Goal: Contribute content: Add original content to the website for others to see

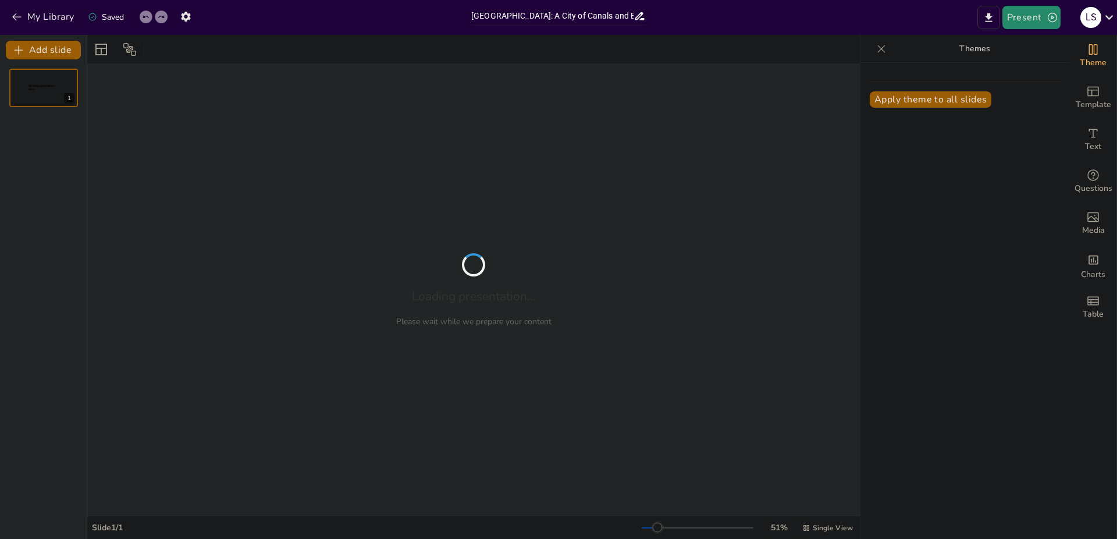
type input "[GEOGRAPHIC_DATA]: A City of Canals and Bridges"
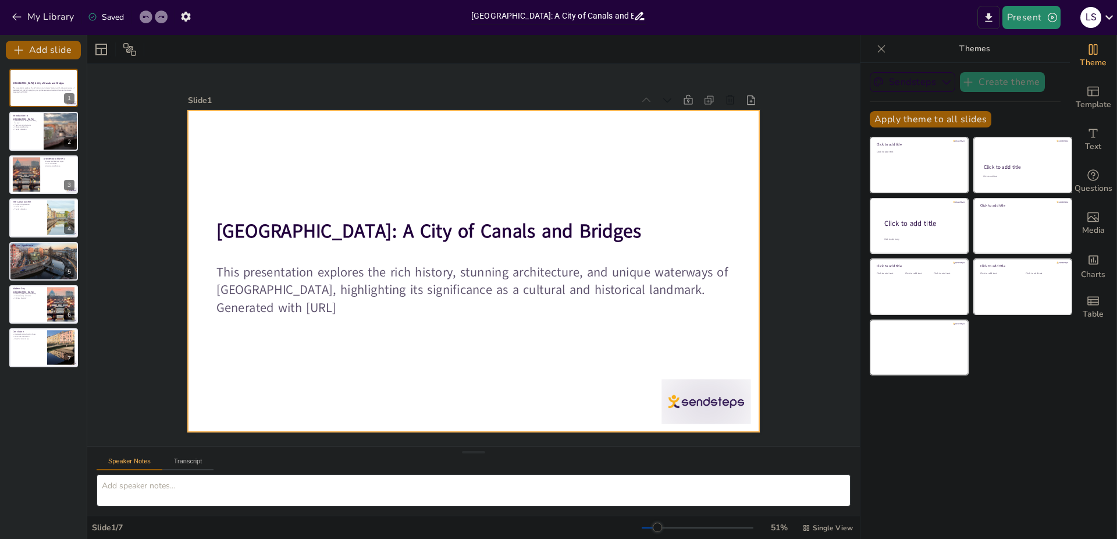
click at [452, 147] on div at bounding box center [458, 261] width 525 height 652
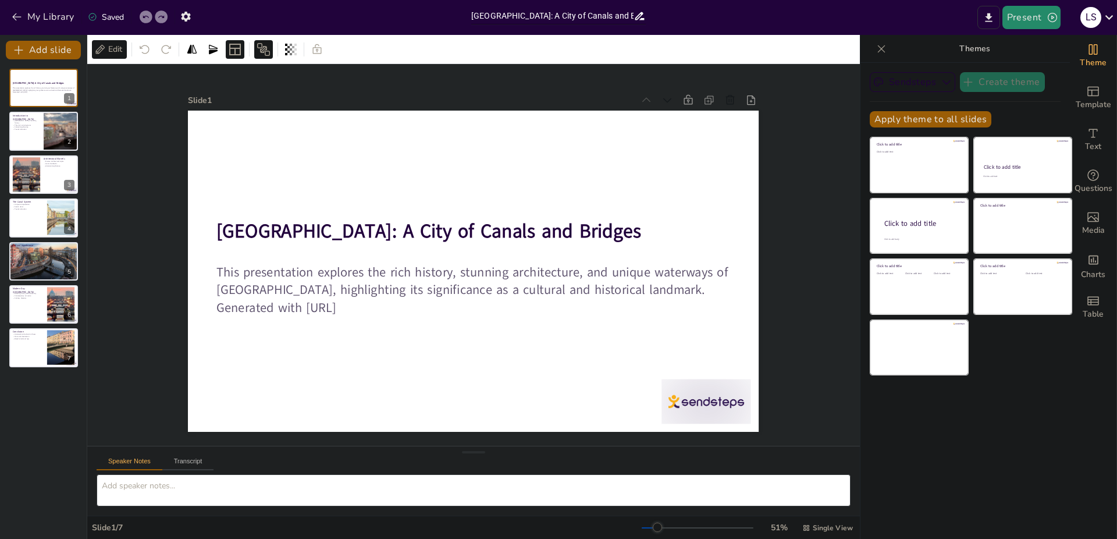
click at [704, 211] on div "Slide 1 [GEOGRAPHIC_DATA]: A City of Canals and Bridges This presentation explo…" at bounding box center [473, 255] width 461 height 808
click at [27, 131] on div at bounding box center [44, 132] width 70 height 40
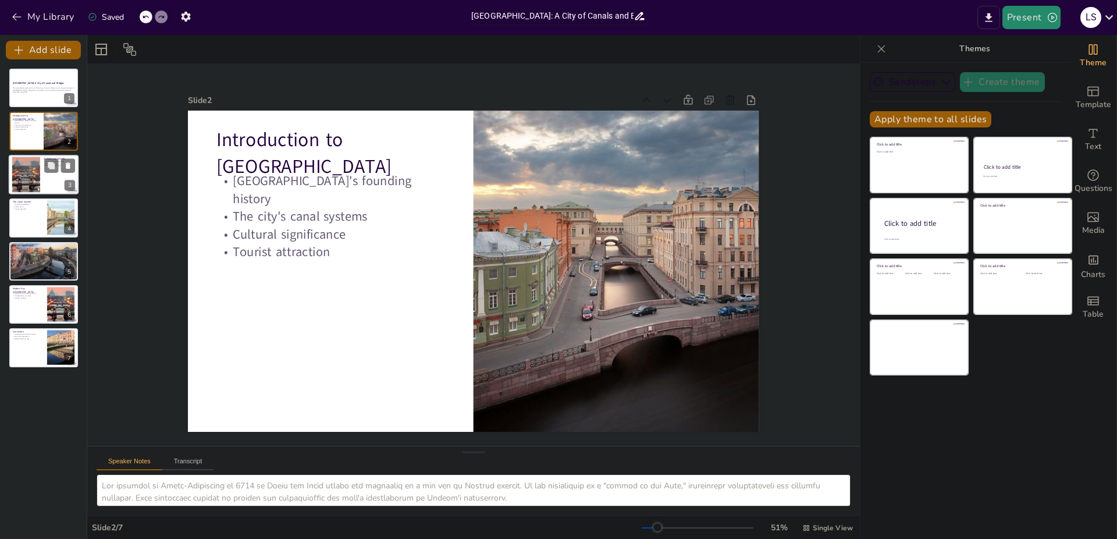
click at [30, 173] on div at bounding box center [25, 173] width 53 height 35
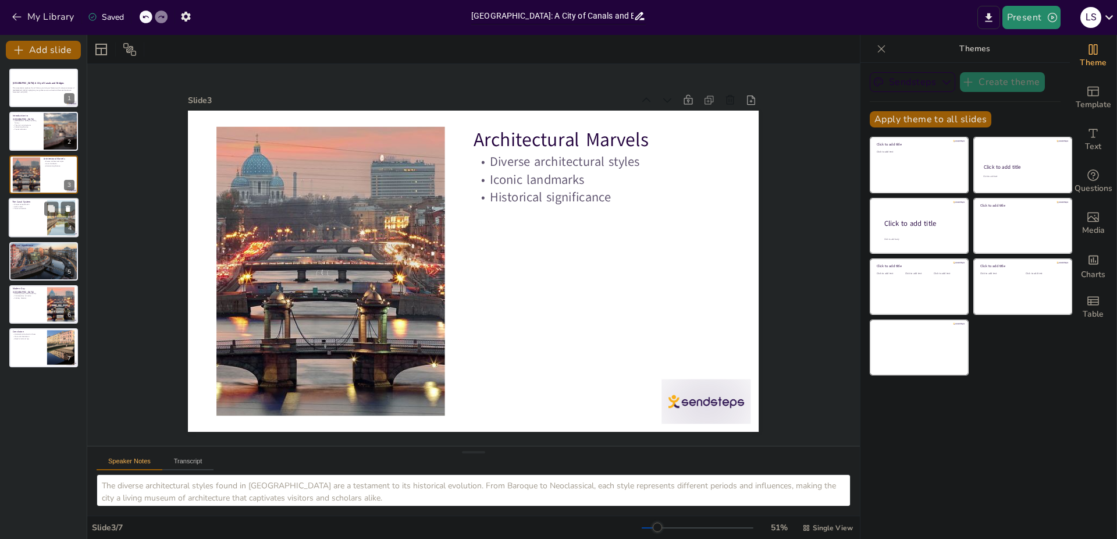
click at [32, 224] on div at bounding box center [44, 218] width 70 height 40
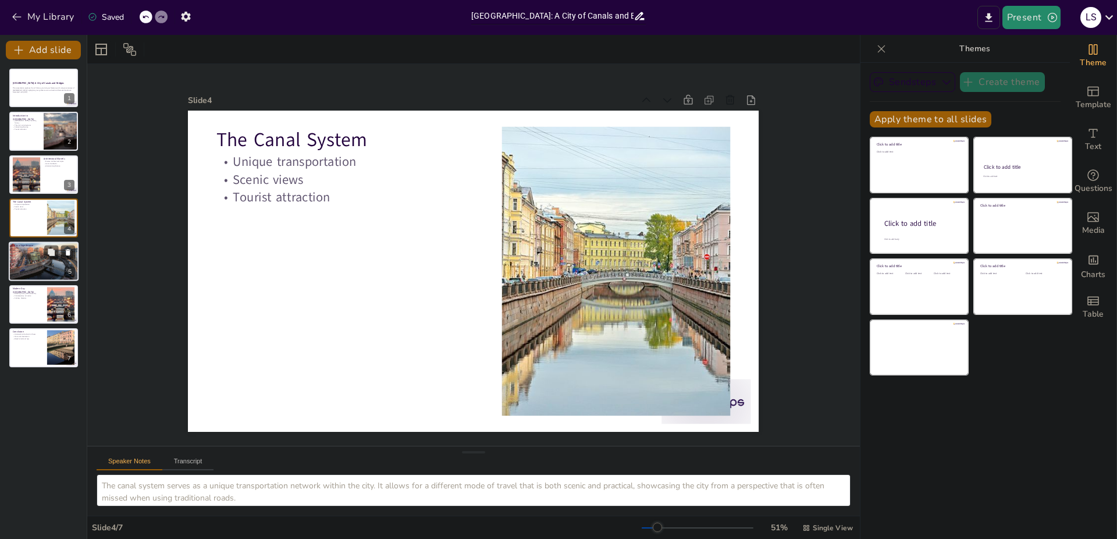
click at [36, 260] on div at bounding box center [44, 261] width 70 height 47
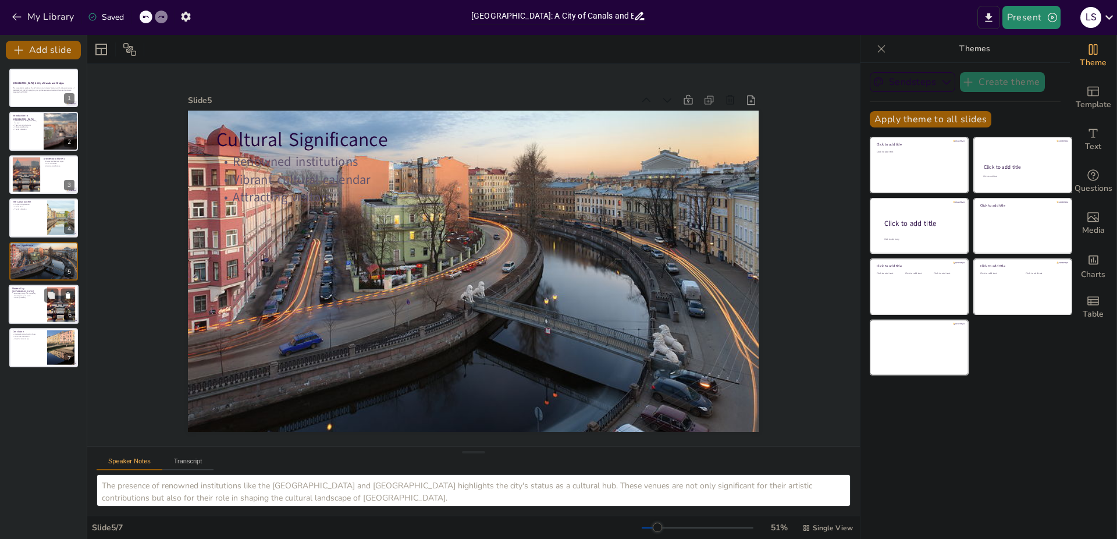
click at [31, 300] on div at bounding box center [44, 304] width 70 height 40
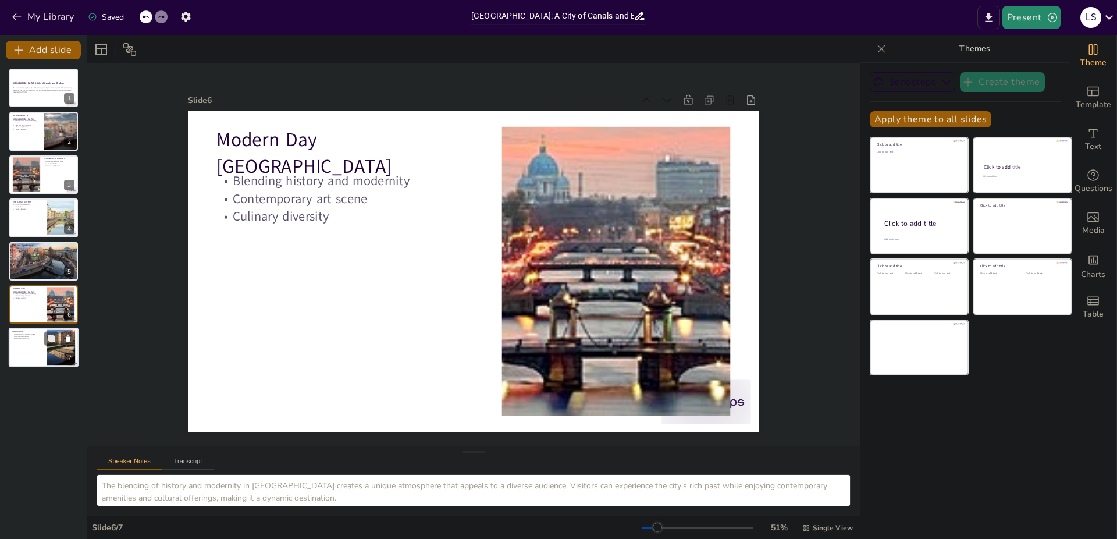
click at [45, 352] on div at bounding box center [44, 348] width 70 height 40
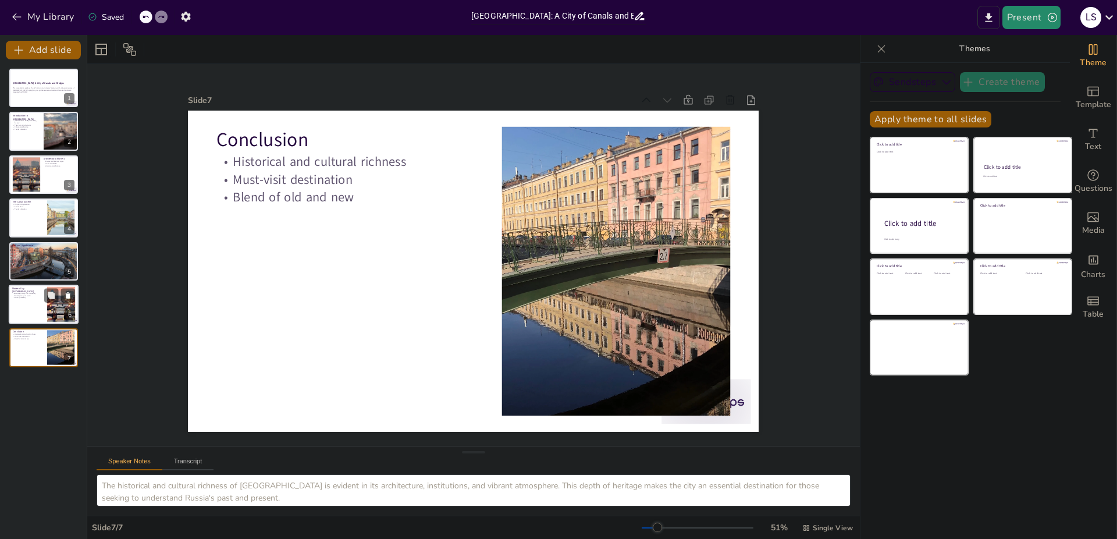
click at [39, 313] on div at bounding box center [44, 304] width 70 height 40
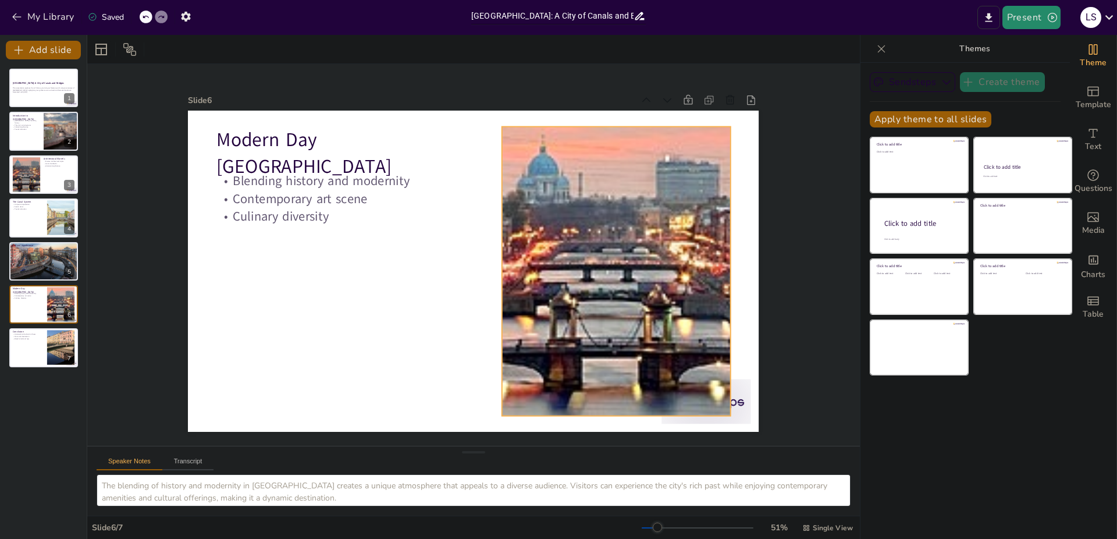
click at [572, 303] on div at bounding box center [330, 268] width 483 height 373
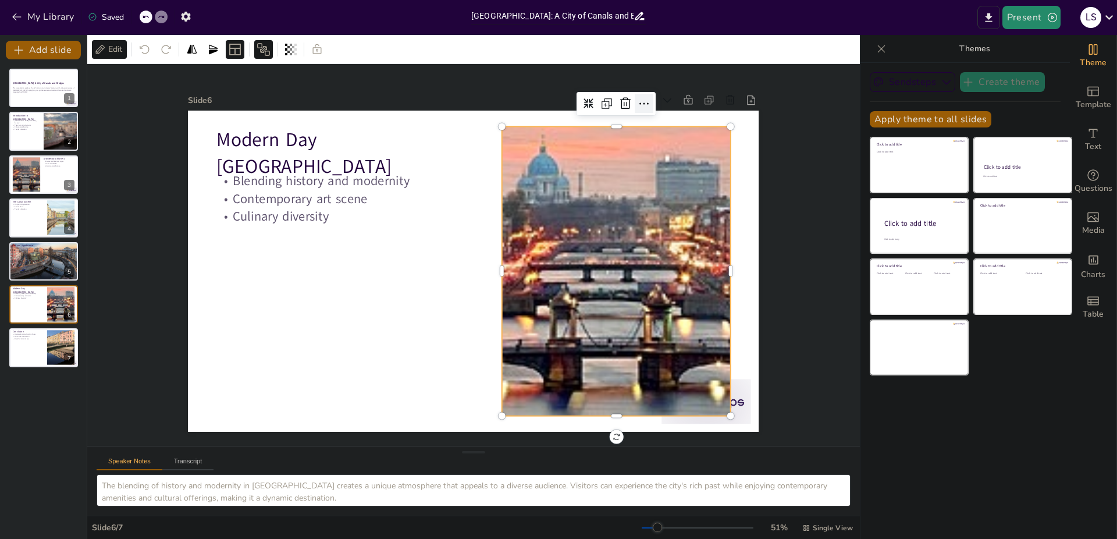
click at [312, 101] on icon at bounding box center [304, 100] width 15 height 15
click at [345, 414] on icon at bounding box center [337, 421] width 15 height 15
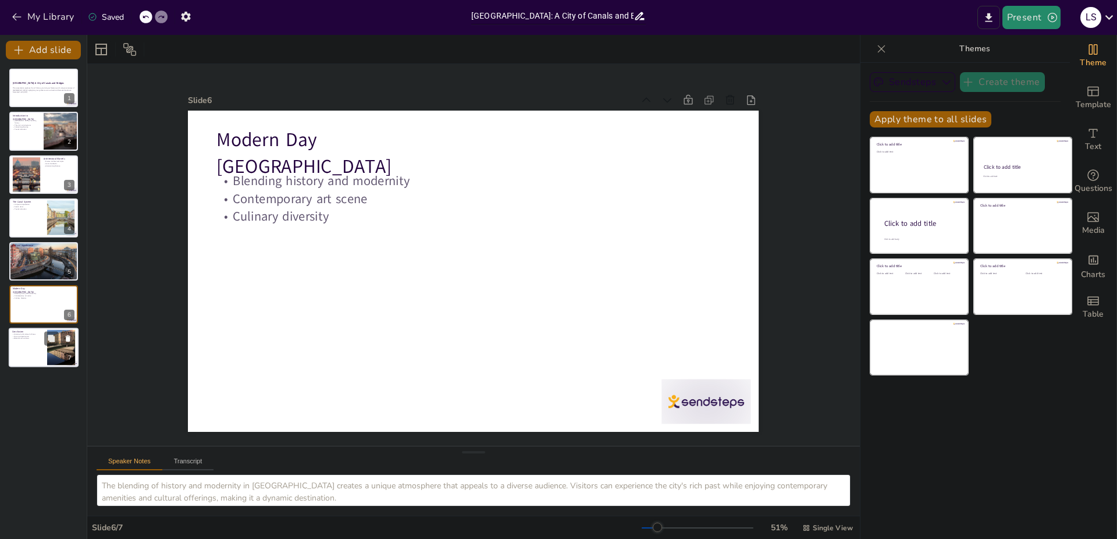
click at [52, 350] on div at bounding box center [60, 347] width 47 height 35
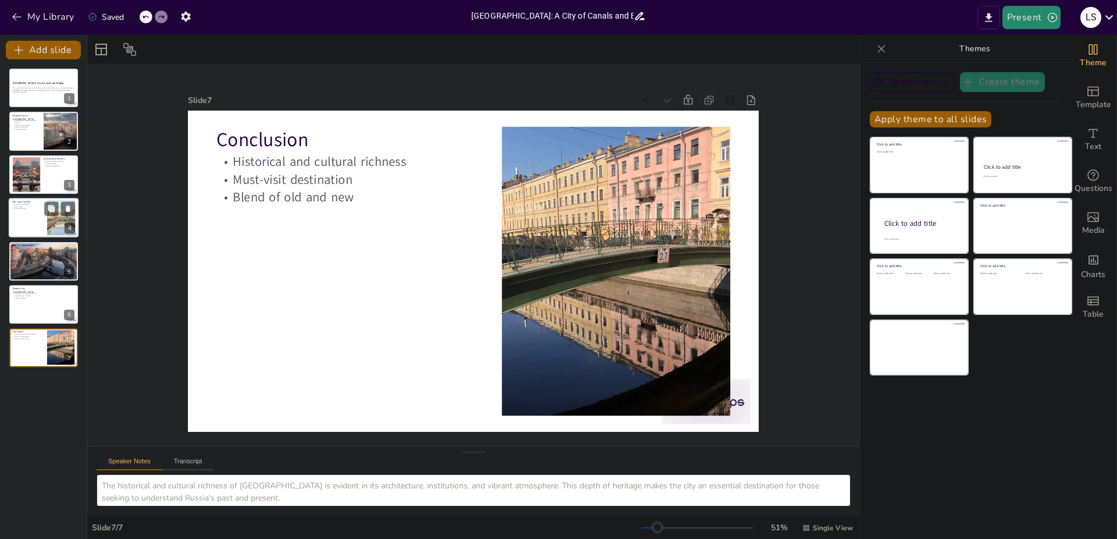
click at [29, 225] on div at bounding box center [44, 218] width 70 height 40
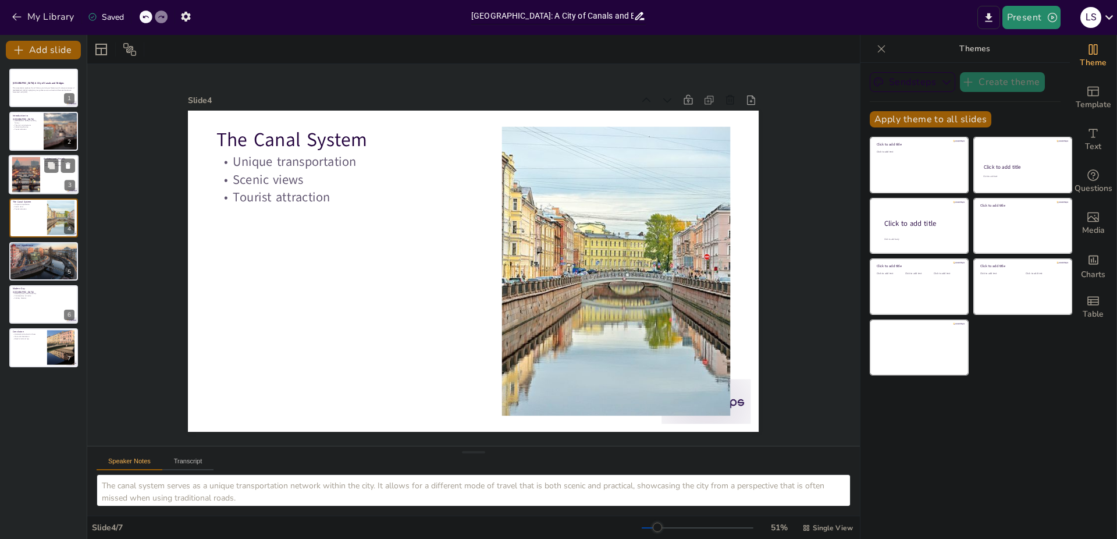
click at [31, 169] on div at bounding box center [25, 173] width 53 height 35
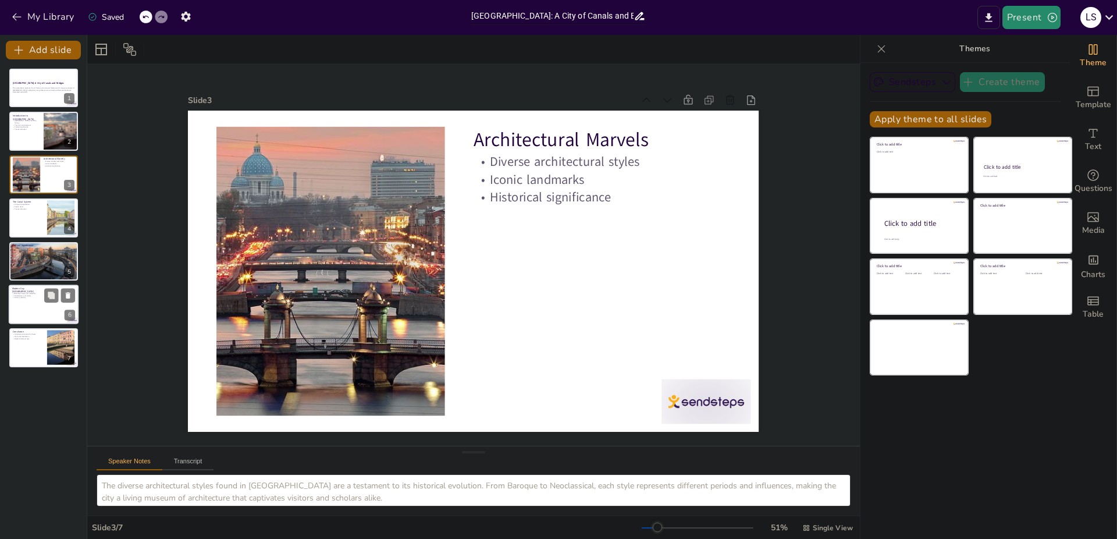
click at [40, 310] on div at bounding box center [44, 304] width 70 height 40
type textarea "The blending of history and modernity in [GEOGRAPHIC_DATA] creates a unique atm…"
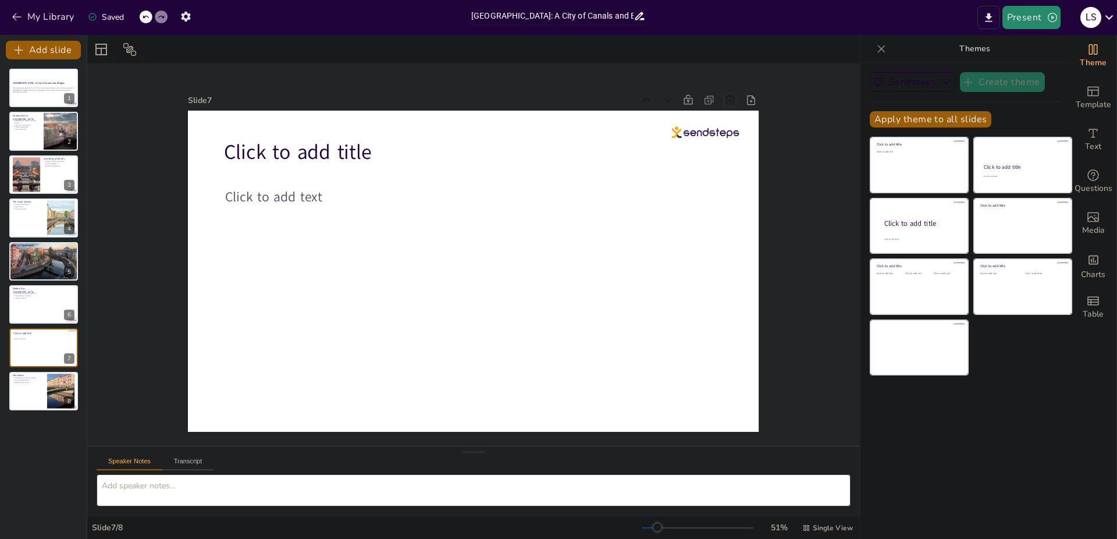
click at [728, 391] on icon at bounding box center [736, 399] width 16 height 16
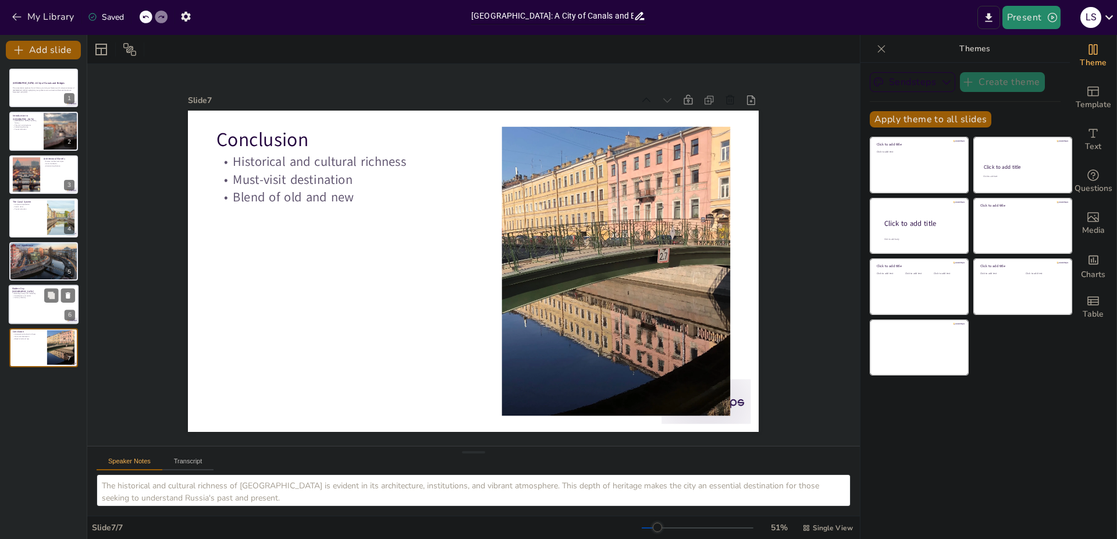
click at [37, 300] on div at bounding box center [44, 304] width 70 height 40
type textarea "The blending of history and modernity in [GEOGRAPHIC_DATA] creates a unique atm…"
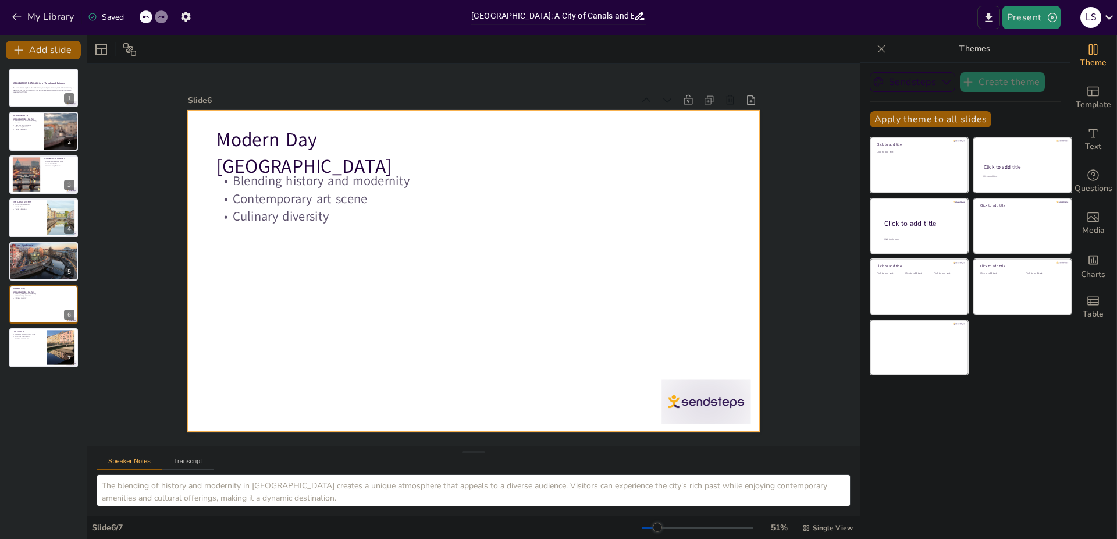
click at [478, 311] on div at bounding box center [467, 270] width 652 height 526
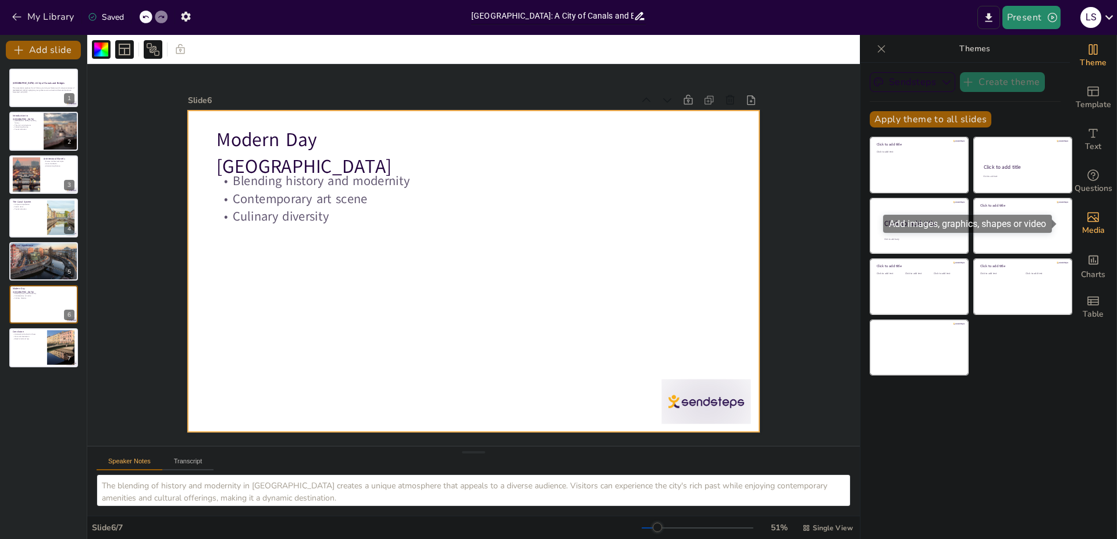
click at [1085, 227] on span "Media" at bounding box center [1093, 230] width 23 height 13
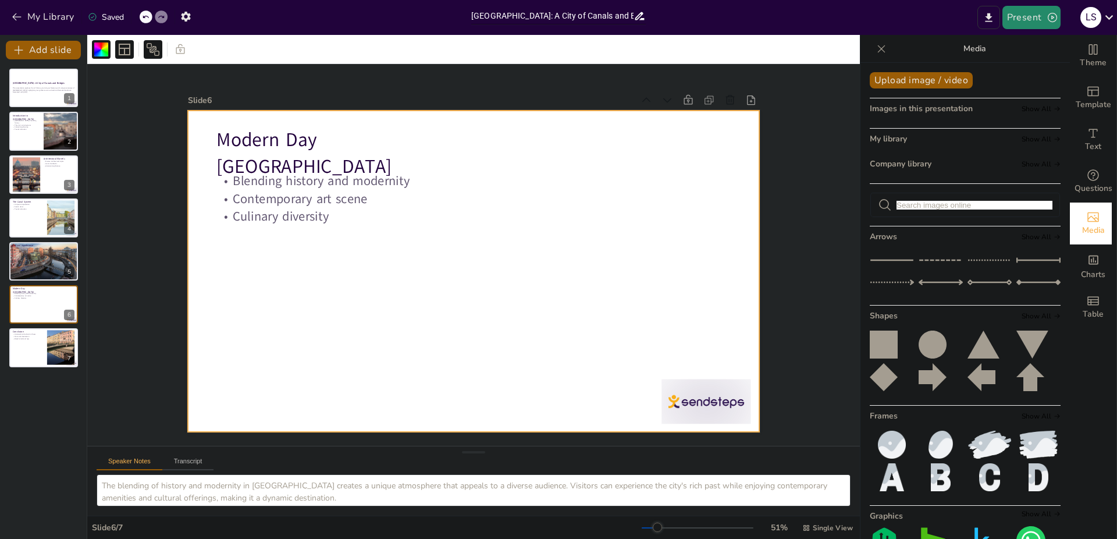
click at [120, 380] on div "Slide 1 [GEOGRAPHIC_DATA]: A City of Canals and Bridges This presentation explo…" at bounding box center [473, 254] width 849 height 763
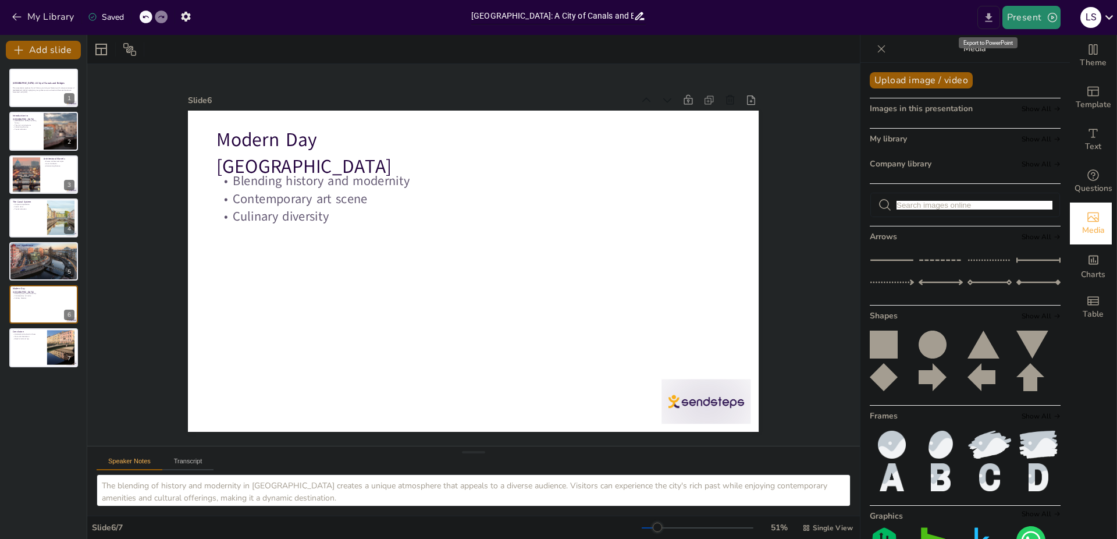
click at [989, 10] on button "Export to PowerPoint" at bounding box center [988, 17] width 23 height 23
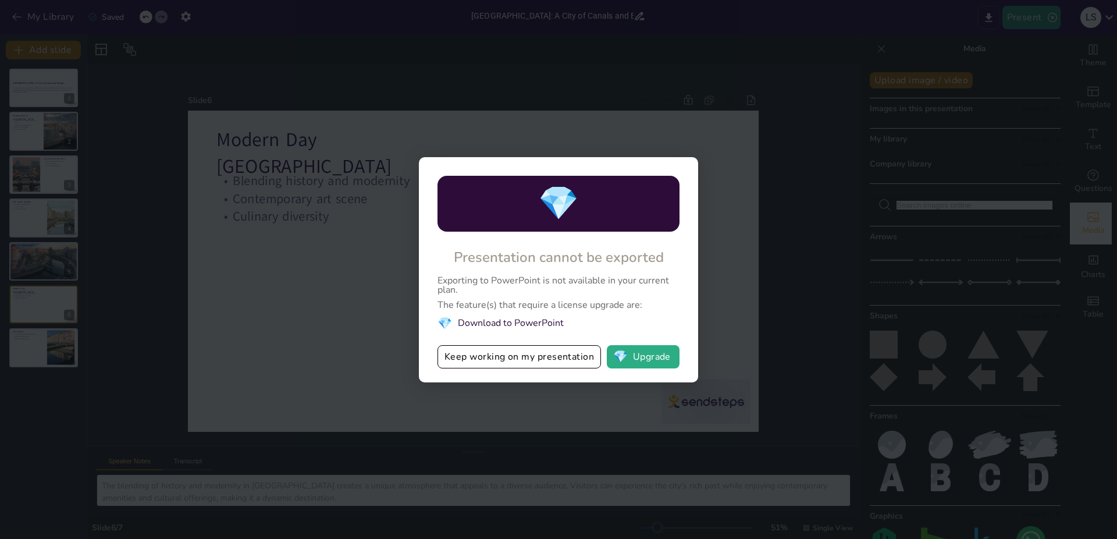
click at [529, 381] on div "💎 Presentation cannot be exported Exporting to PowerPoint is not available in y…" at bounding box center [558, 269] width 279 height 225
click at [533, 361] on button "Keep working on my presentation" at bounding box center [518, 356] width 163 height 23
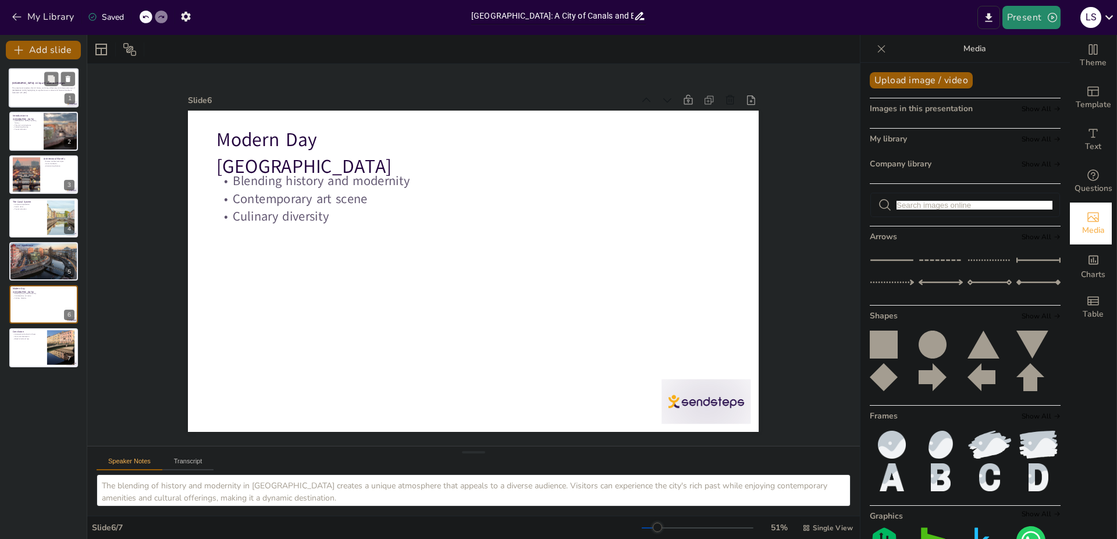
click at [30, 84] on strong "[GEOGRAPHIC_DATA]: A City of Canals and Bridges" at bounding box center [38, 82] width 53 height 3
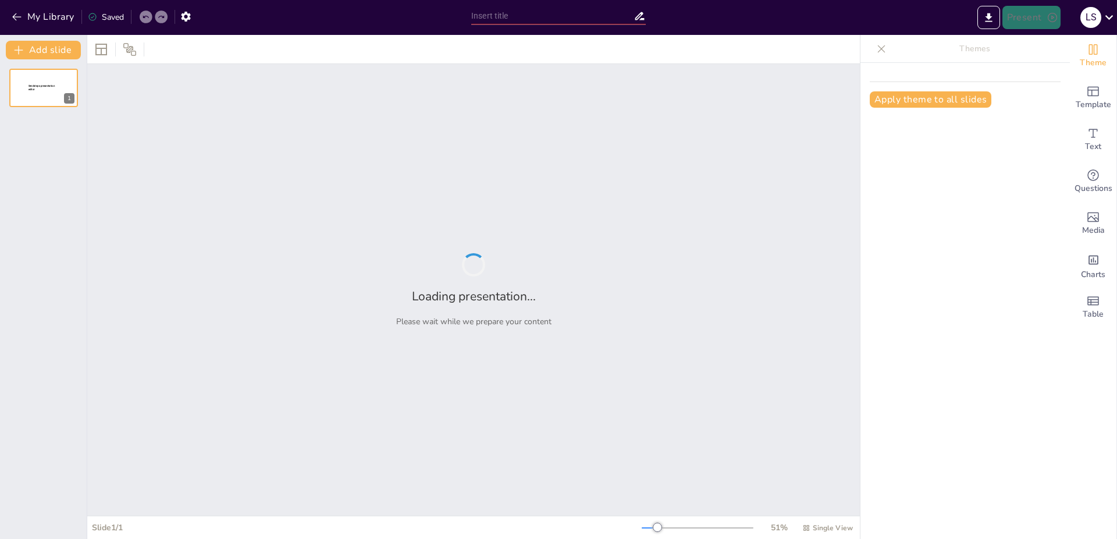
type input "[GEOGRAPHIC_DATA]: A City of Canals and Bridges"
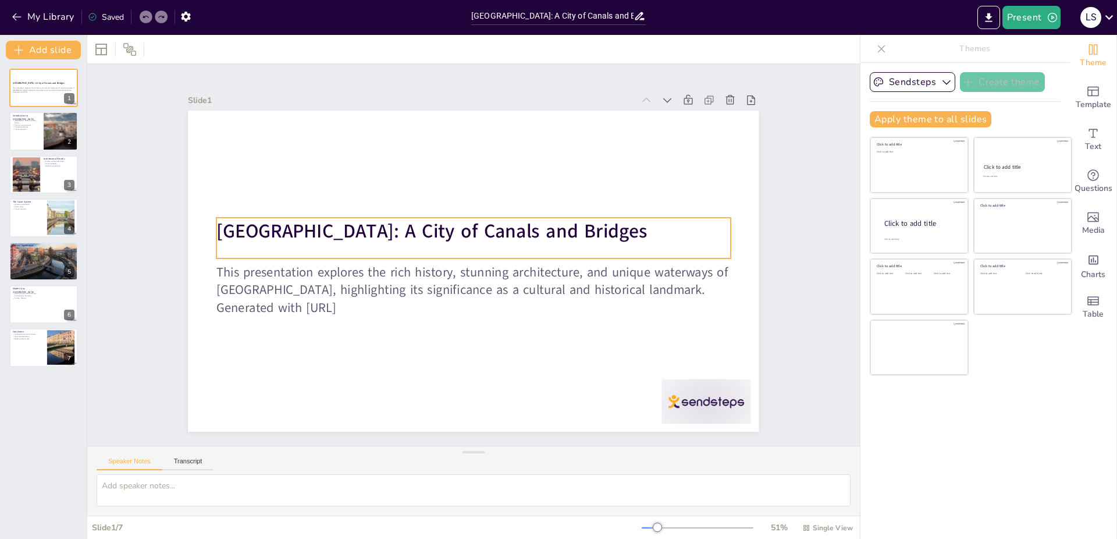
click at [270, 226] on strong "[GEOGRAPHIC_DATA]: A City of Canals and Bridges" at bounding box center [431, 231] width 431 height 26
click at [989, 20] on icon "Export to PowerPoint" at bounding box center [988, 18] width 12 height 12
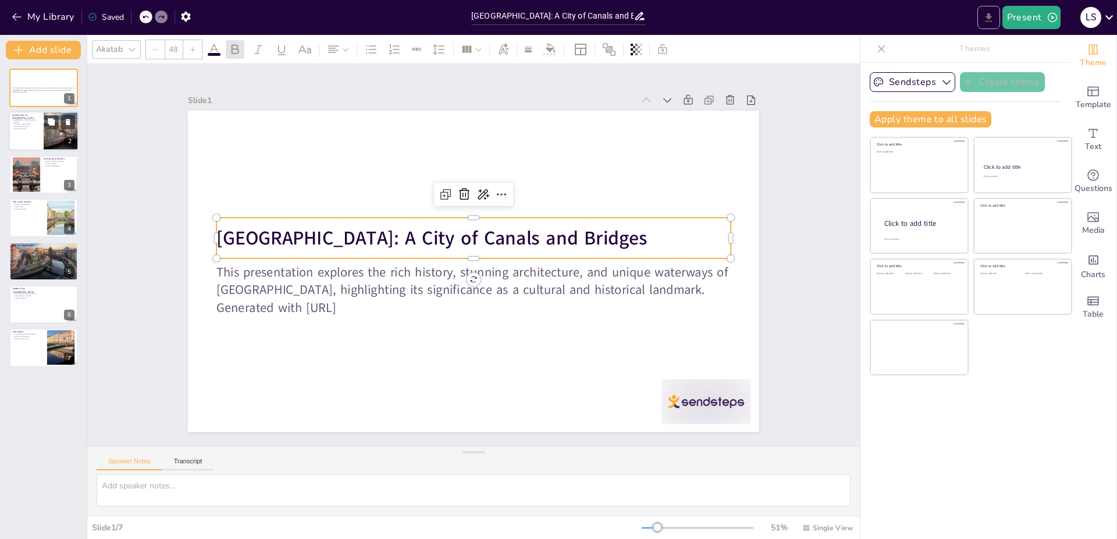
click at [37, 149] on div at bounding box center [44, 132] width 70 height 40
click at [42, 136] on div at bounding box center [44, 132] width 70 height 40
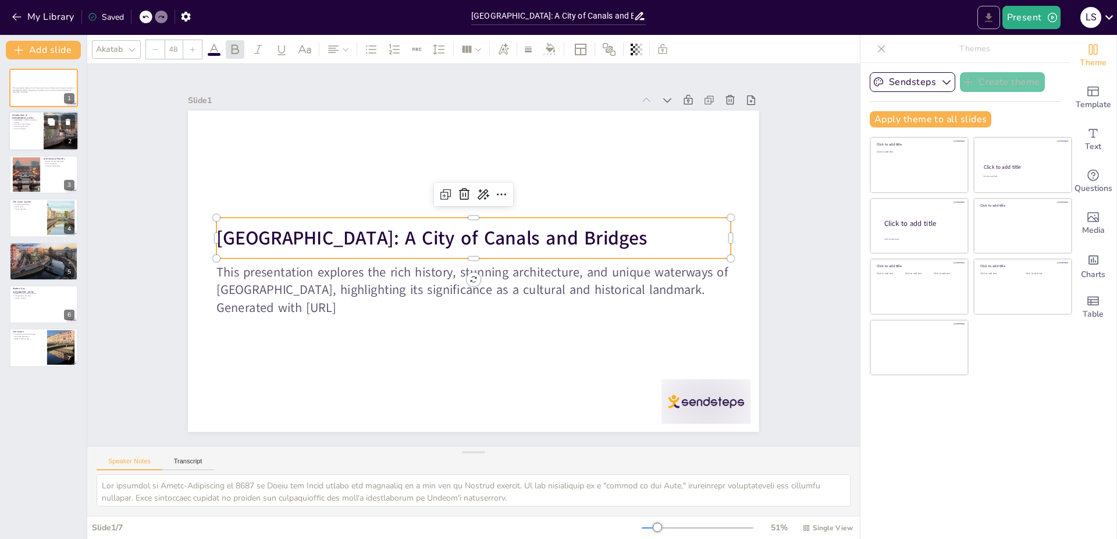
click at [38, 130] on div at bounding box center [44, 132] width 70 height 40
click at [35, 130] on div at bounding box center [44, 132] width 70 height 40
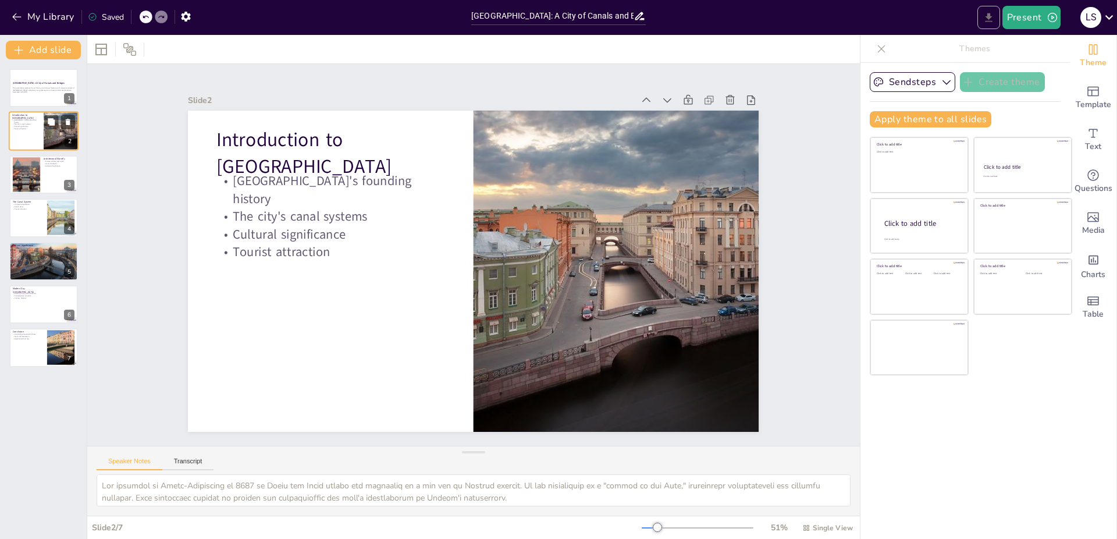
click at [35, 130] on div at bounding box center [44, 132] width 70 height 40
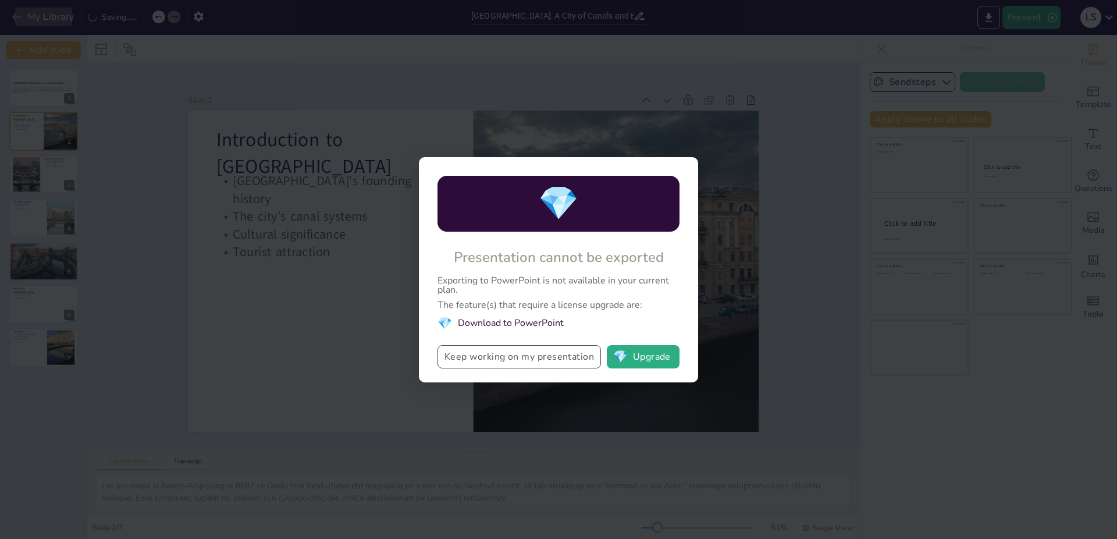
click at [350, 238] on div "💎 Presentation cannot be exported Exporting to PowerPoint is not available in y…" at bounding box center [558, 269] width 1117 height 539
click at [477, 364] on button "Keep working on my presentation" at bounding box center [518, 356] width 163 height 23
click at [460, 123] on div "💎 Presentation cannot be exported Exporting to PowerPoint is not available in y…" at bounding box center [558, 269] width 1117 height 539
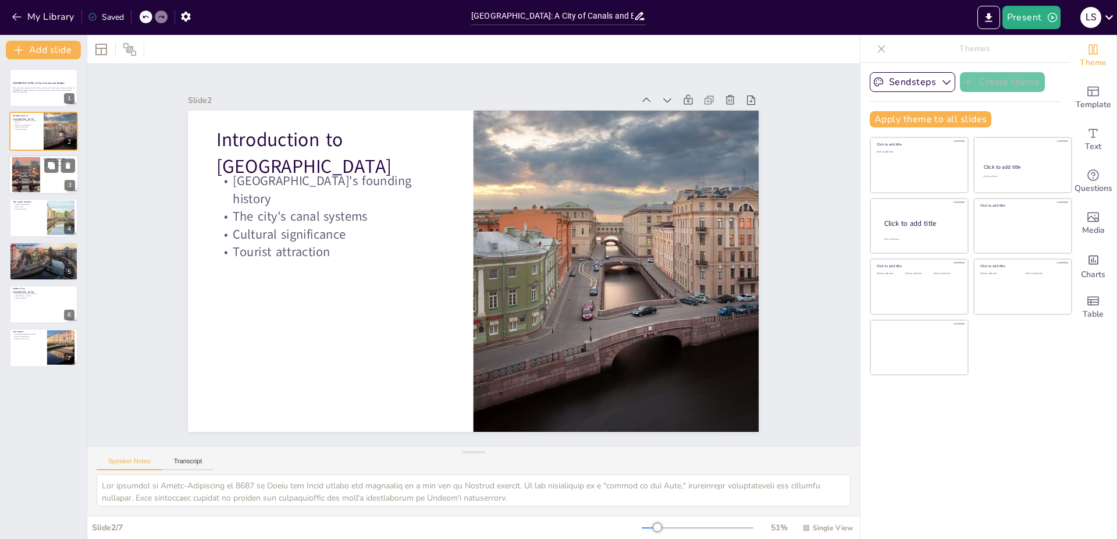
click at [56, 177] on div at bounding box center [44, 175] width 70 height 40
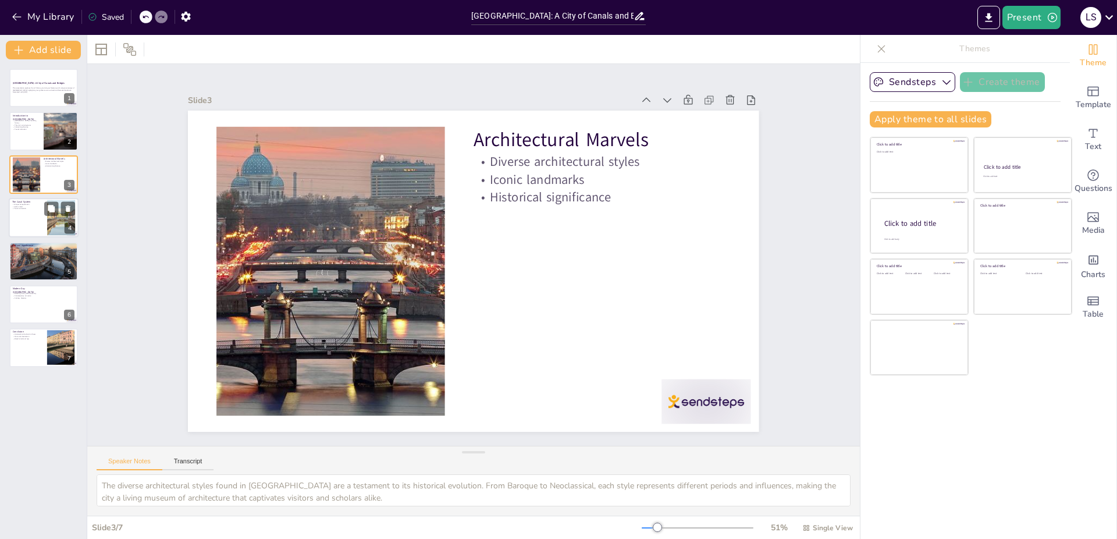
click at [47, 218] on div at bounding box center [44, 218] width 70 height 40
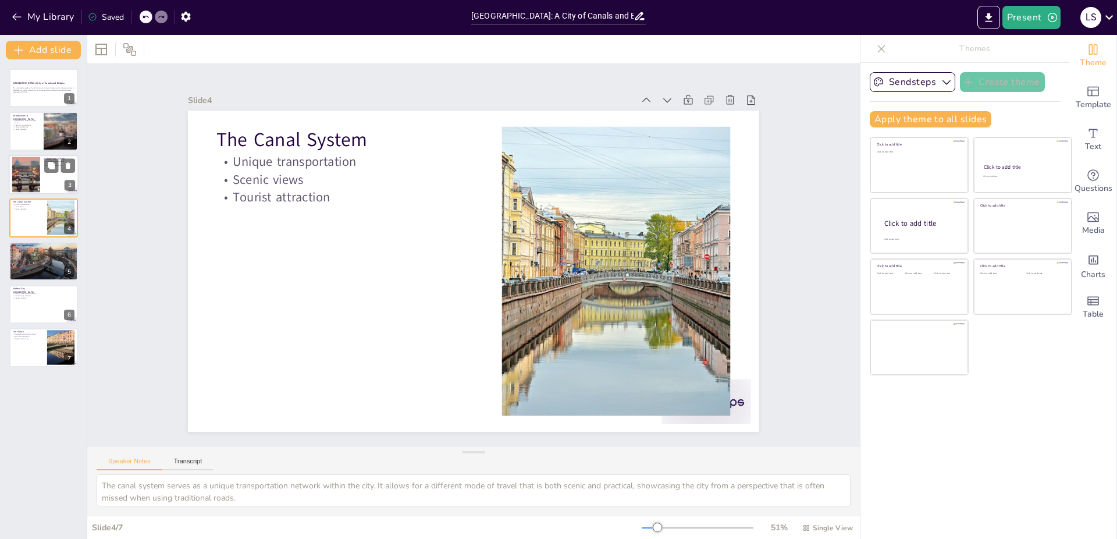
click at [39, 182] on div at bounding box center [25, 173] width 53 height 35
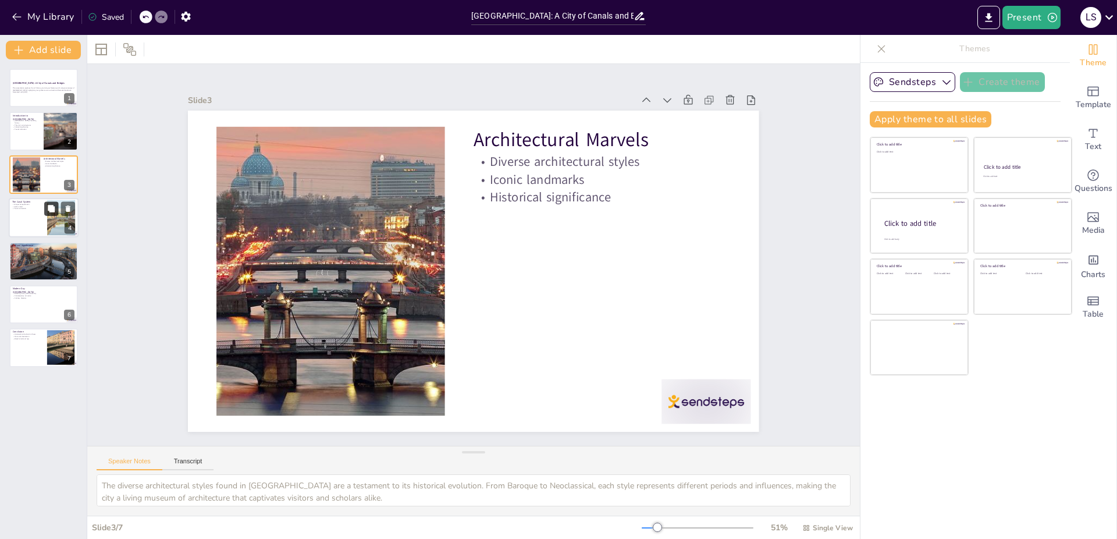
click at [45, 208] on button at bounding box center [51, 209] width 14 height 14
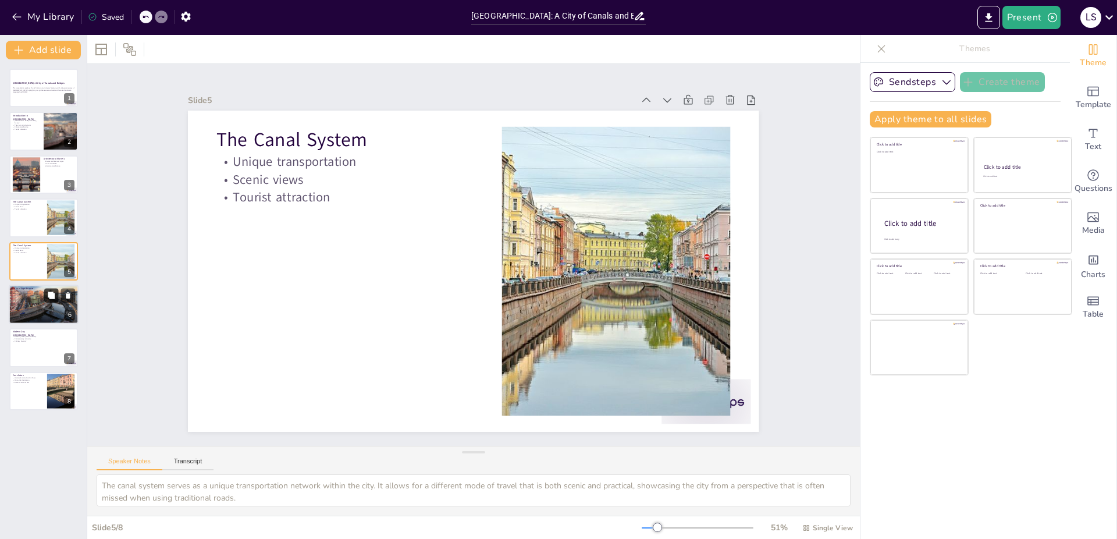
click at [45, 298] on button at bounding box center [51, 295] width 14 height 14
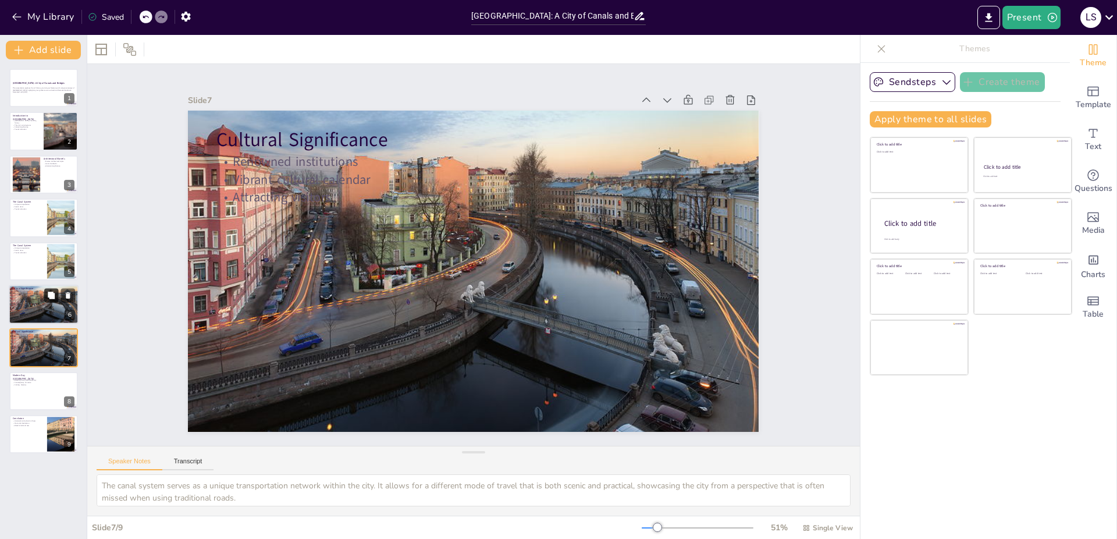
type textarea "The presence of renowned institutions like the [GEOGRAPHIC_DATA] and [GEOGRAPHI…"
click at [56, 97] on div at bounding box center [44, 88] width 70 height 40
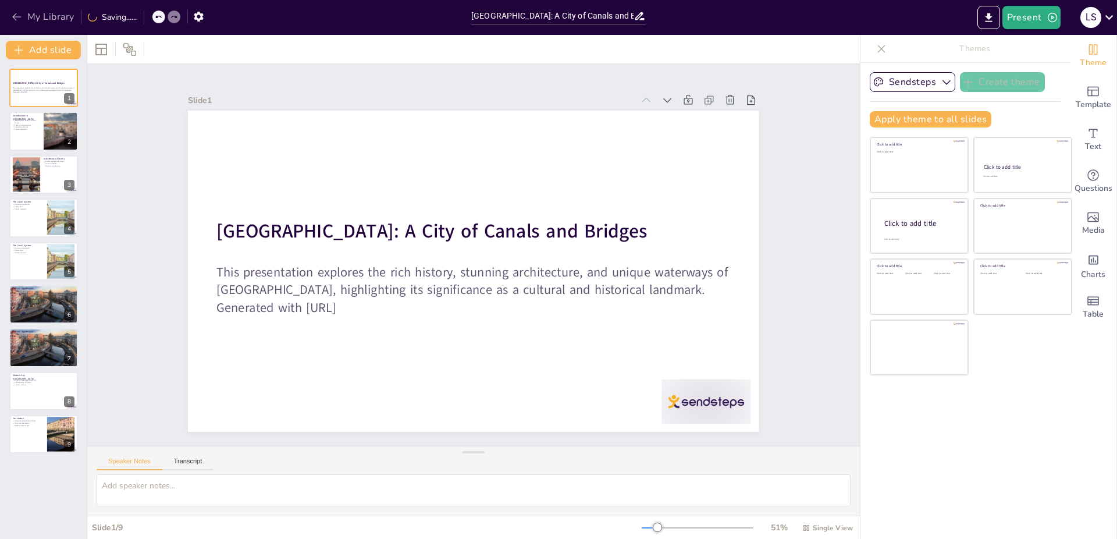
click at [14, 19] on icon "button" at bounding box center [17, 17] width 12 height 12
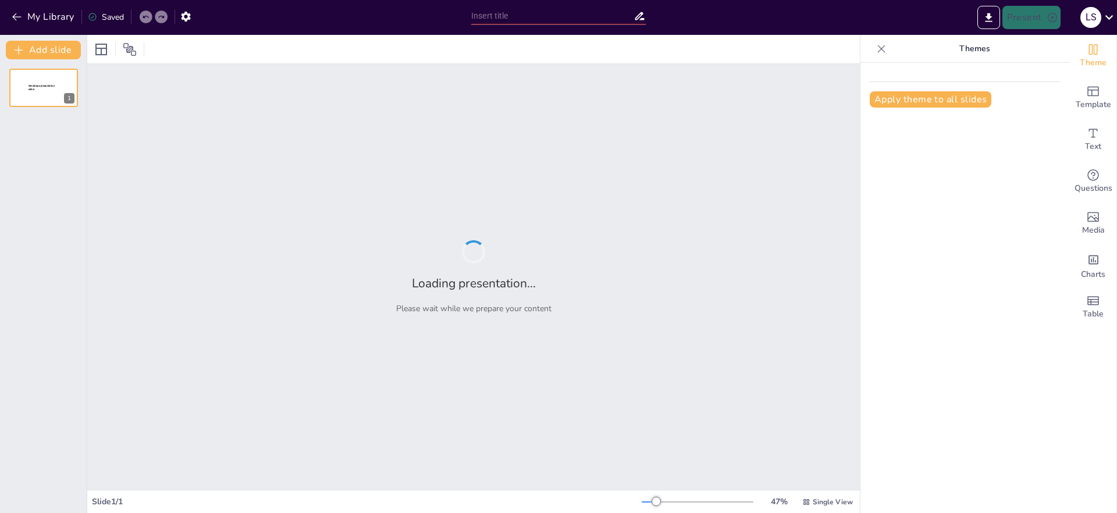
type input "Saint-Petersburg: A City of Architectural Wonders"
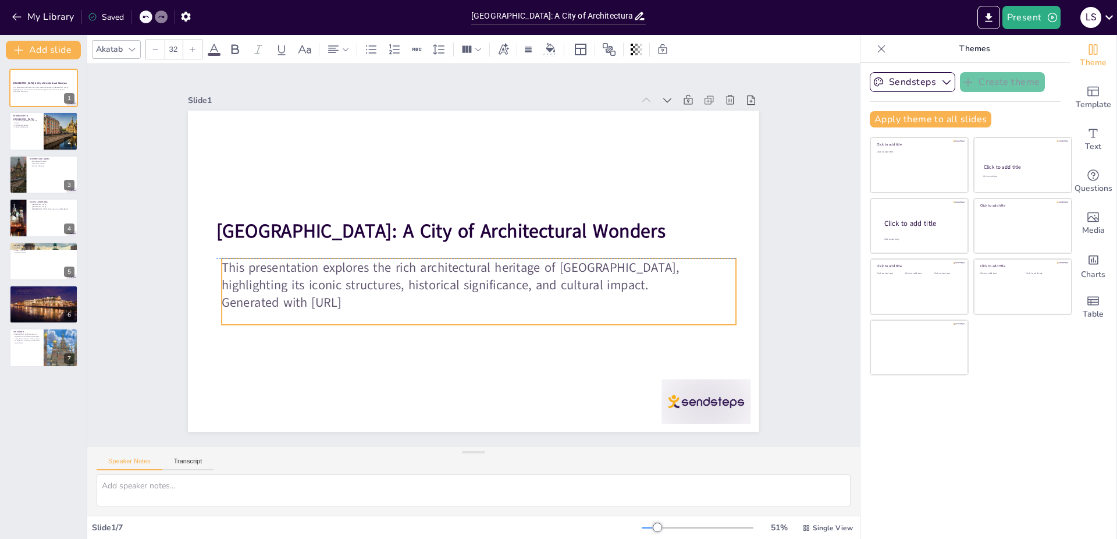
click at [390, 268] on div "Saint-Petersburg: A City of Architectural Wonders This presentation explores th…" at bounding box center [581, 158] width 382 height 424
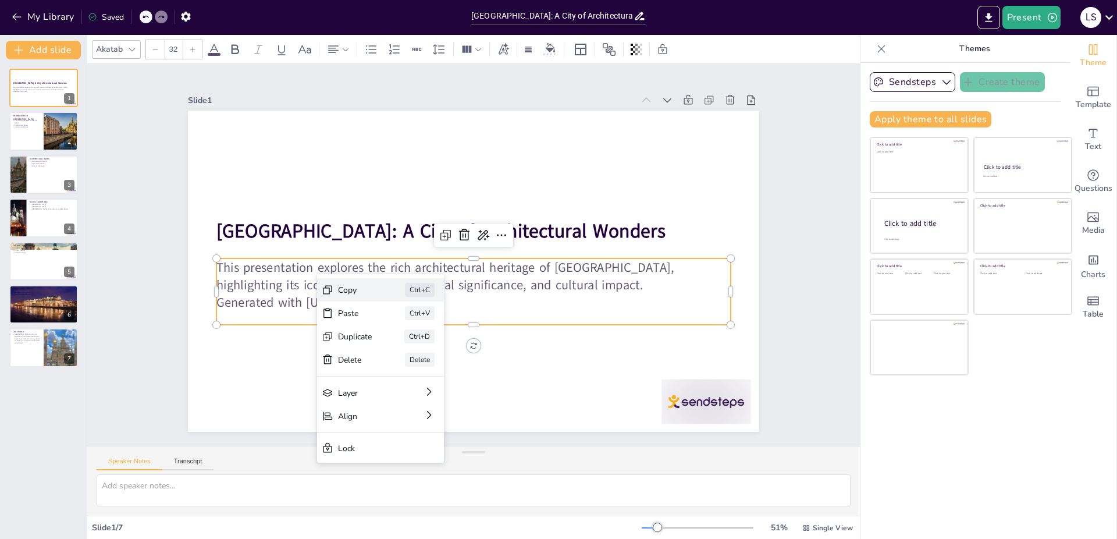
click at [358, 284] on div "Copy" at bounding box center [370, 266] width 24 height 36
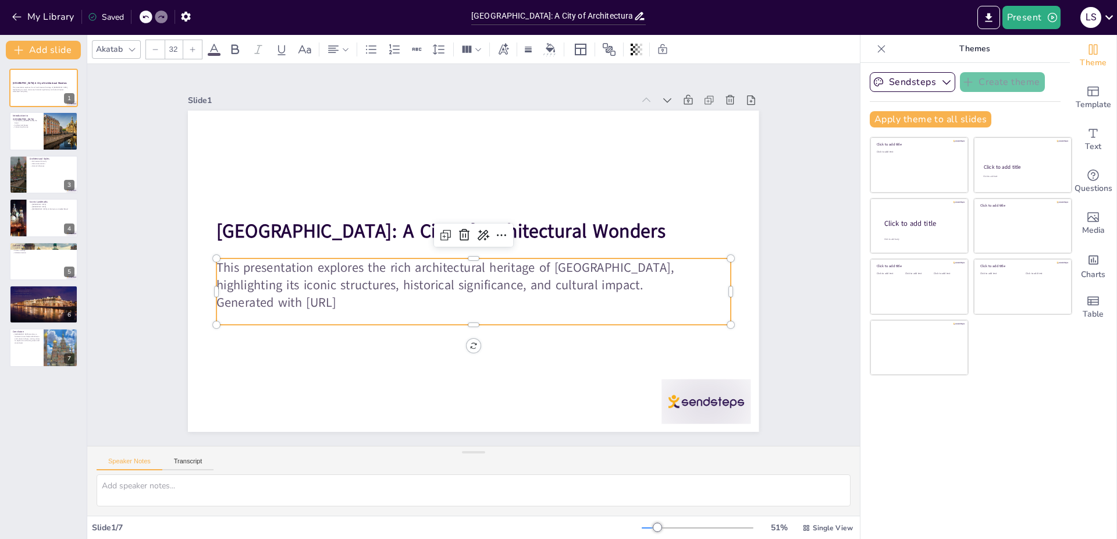
click at [266, 272] on p "This presentation explores the rich architectural heritage of Saint-Petersburg,…" at bounding box center [473, 275] width 514 height 35
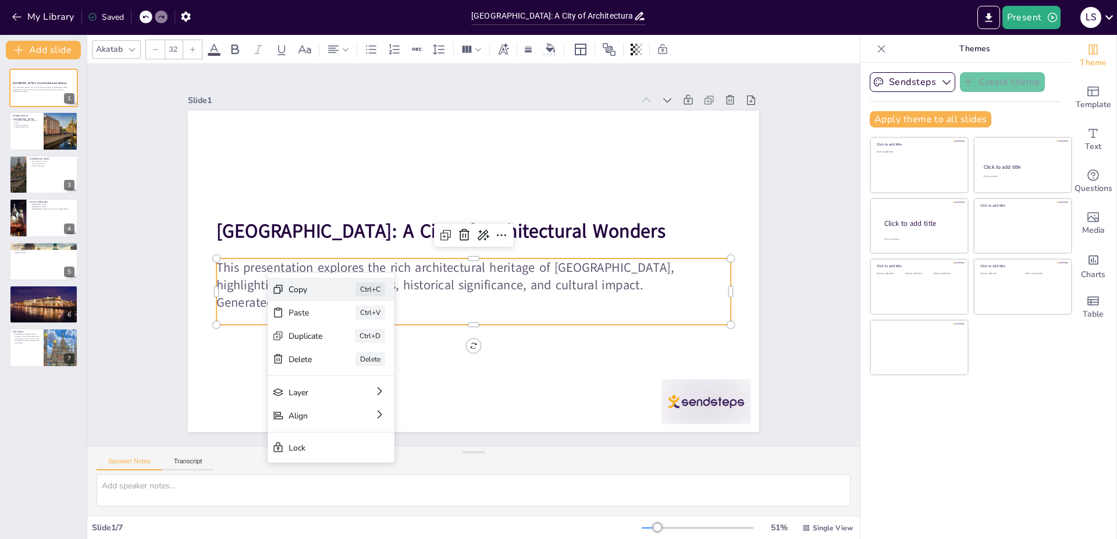
click at [493, 209] on div "Copy Ctrl+C" at bounding box center [557, 178] width 128 height 61
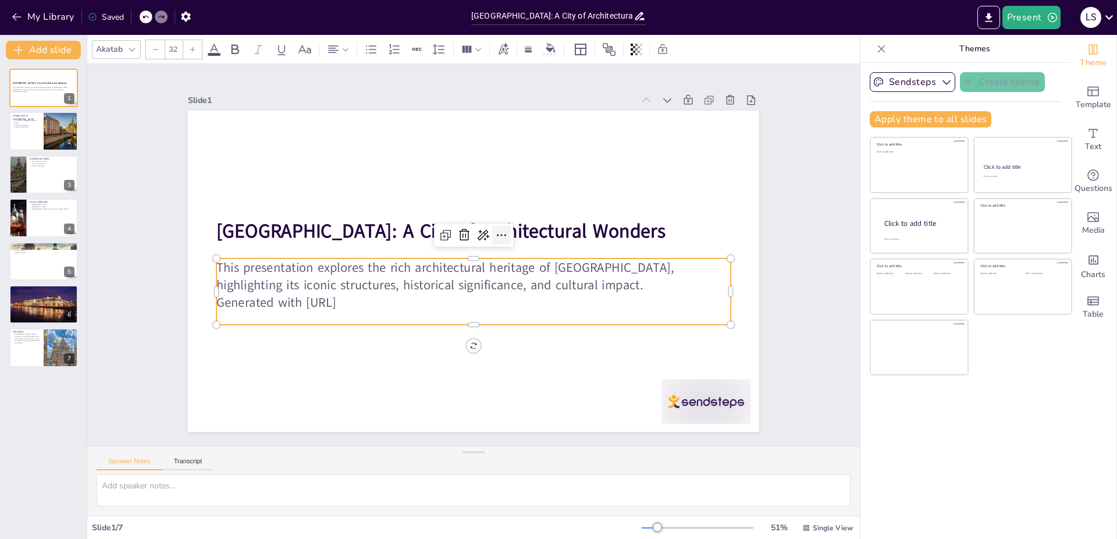
click at [497, 234] on icon at bounding box center [501, 235] width 9 height 2
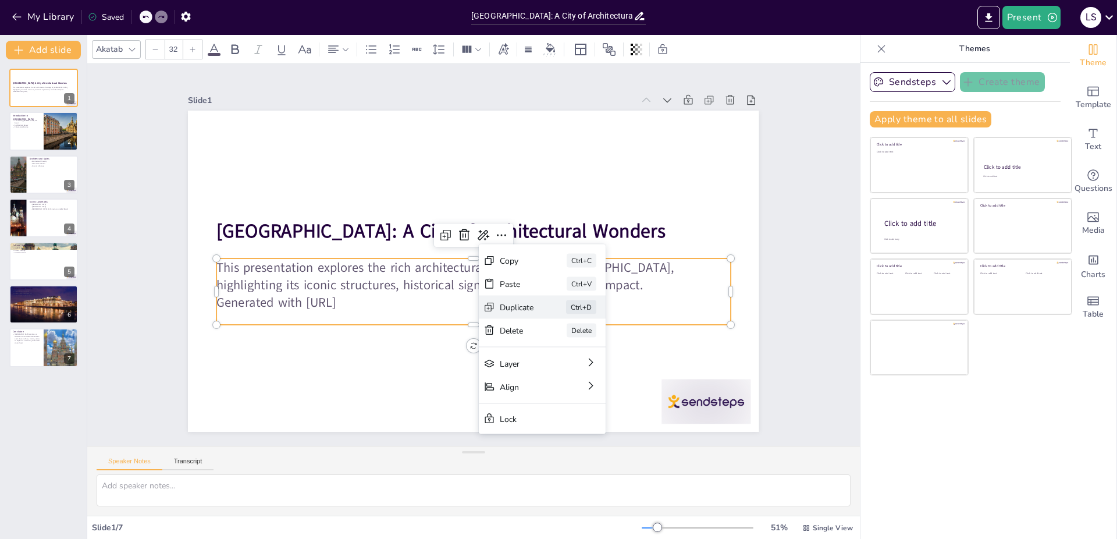
click at [373, 367] on icon at bounding box center [370, 370] width 6 height 6
type input "32"
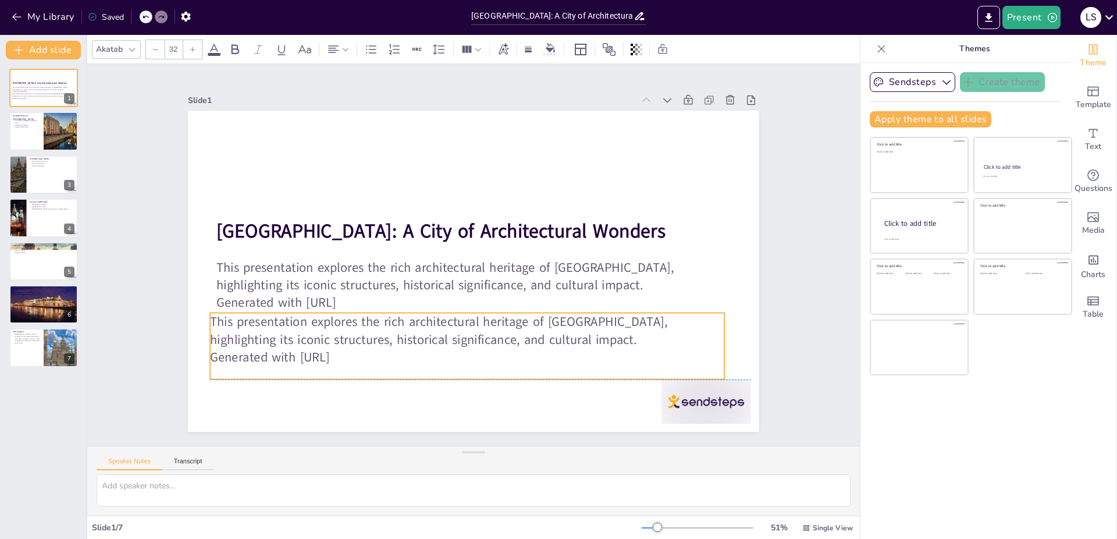
drag, startPoint x: 477, startPoint y: 275, endPoint x: 465, endPoint y: 323, distance: 49.1
click at [465, 323] on p "This presentation explores the rich architectural heritage of Saint-Petersburg,…" at bounding box center [517, 192] width 462 height 288
drag, startPoint x: 471, startPoint y: 324, endPoint x: 477, endPoint y: 323, distance: 6.5
click at [477, 323] on p "This presentation explores the rich architectural heritage of Saint-Petersburg,…" at bounding box center [473, 330] width 514 height 35
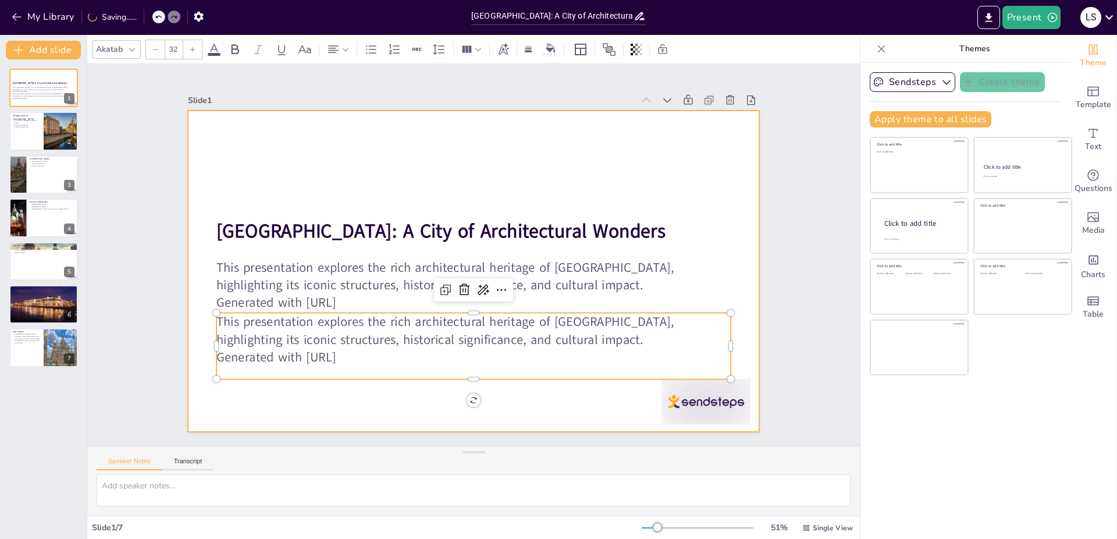
click at [477, 422] on div "Slide 1 Saint-Petersburg: A City of Architectural Wonders This presentation exp…" at bounding box center [473, 255] width 772 height 382
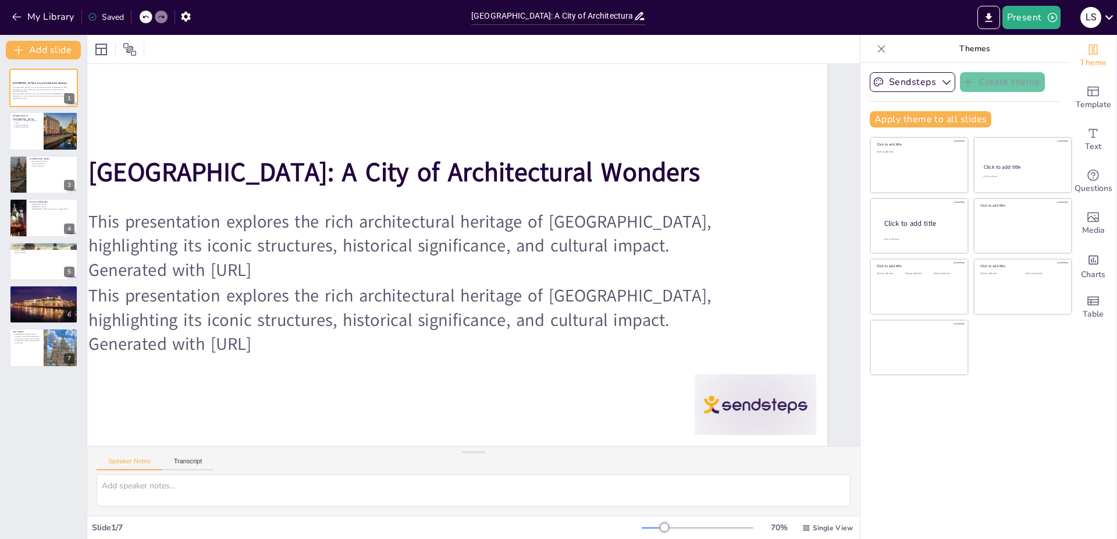
scroll to position [98, 76]
drag, startPoint x: 683, startPoint y: 431, endPoint x: 662, endPoint y: 437, distance: 21.7
click at [662, 437] on div "Slide 1 Saint-Petersburg: A City of Architectural Wonders This presentation exp…" at bounding box center [474, 255] width 460 height 808
drag, startPoint x: 648, startPoint y: 528, endPoint x: 658, endPoint y: 528, distance: 9.9
click at [655, 528] on div at bounding box center [698, 527] width 112 height 9
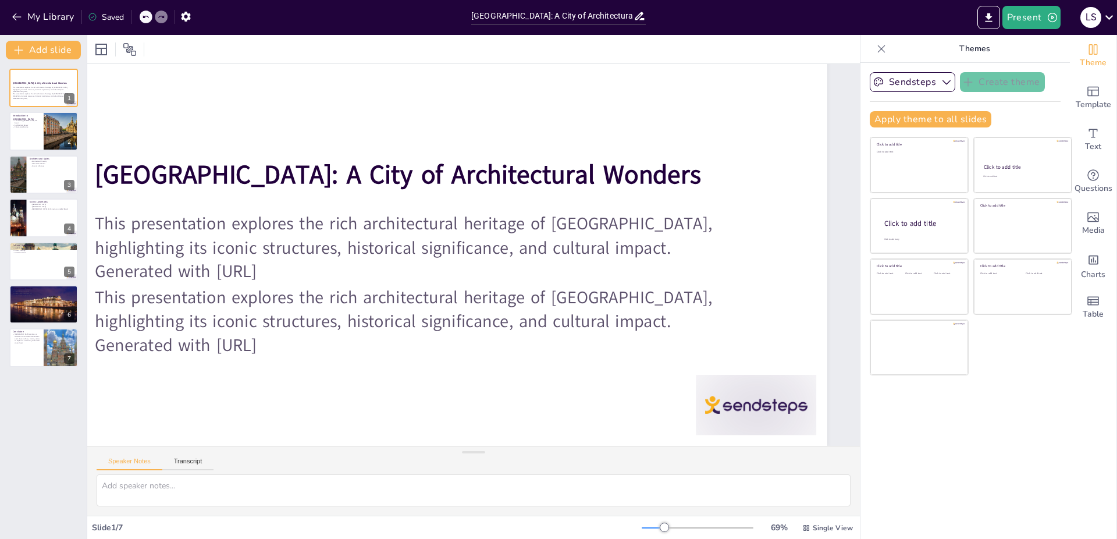
scroll to position [0, 0]
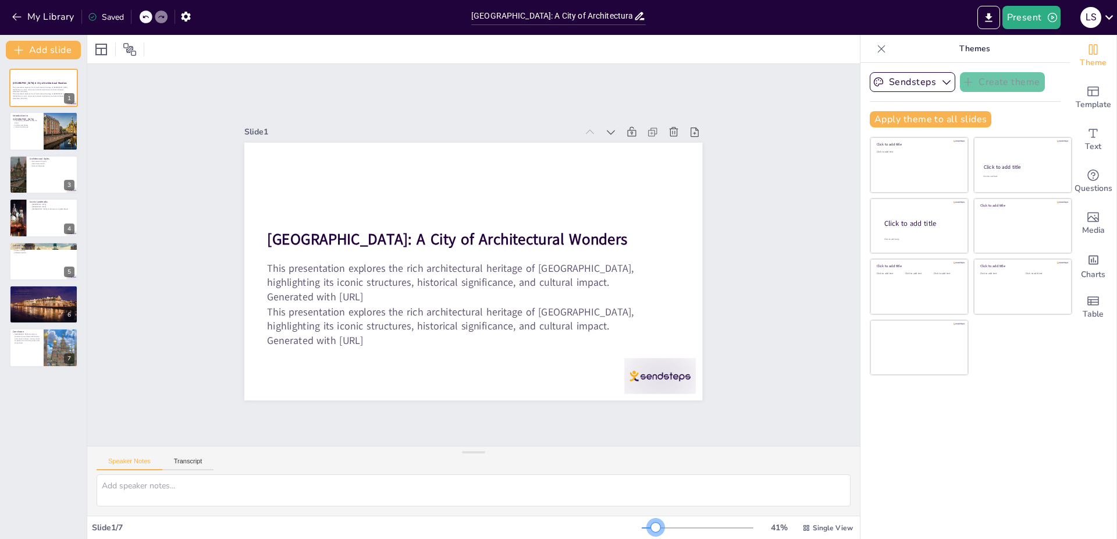
drag, startPoint x: 650, startPoint y: 528, endPoint x: 621, endPoint y: 530, distance: 29.1
click at [621, 530] on div "Slide 1 / 7 41 % Single View" at bounding box center [473, 527] width 772 height 19
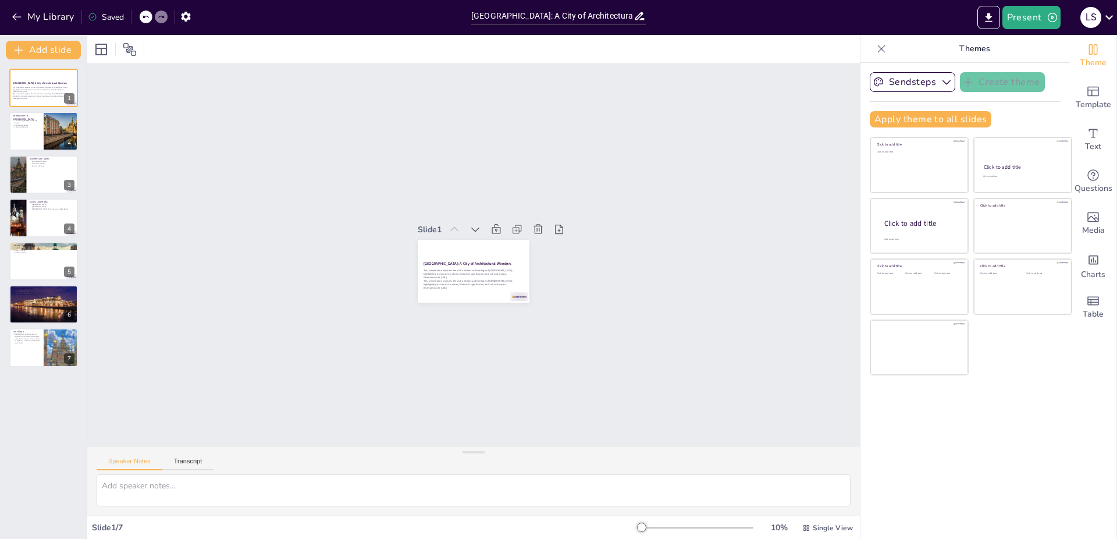
click at [670, 524] on div at bounding box center [698, 527] width 112 height 9
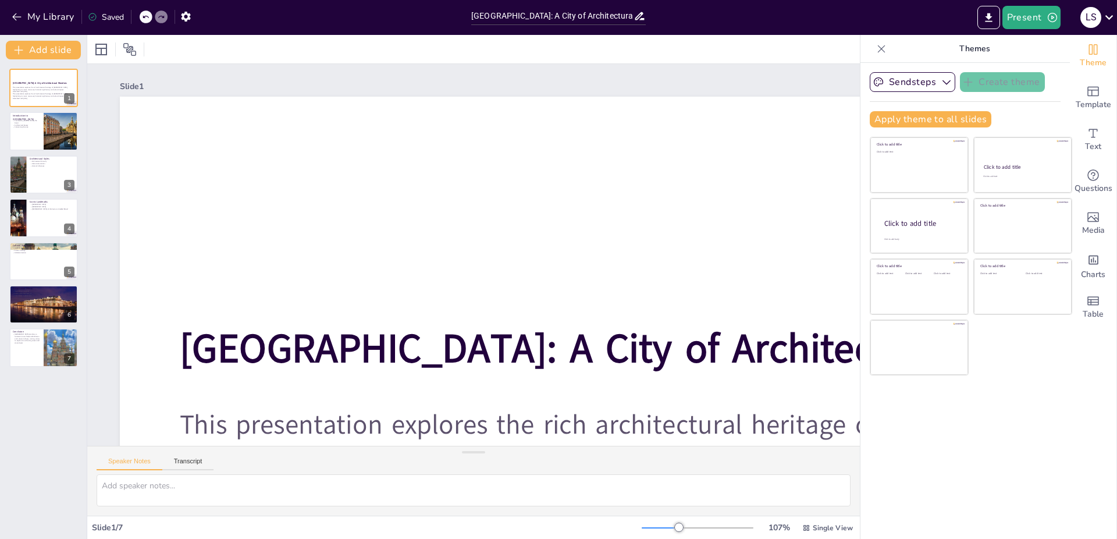
drag, startPoint x: 698, startPoint y: 522, endPoint x: 664, endPoint y: 532, distance: 35.2
click at [677, 528] on div "107 % Single View" at bounding box center [748, 527] width 213 height 19
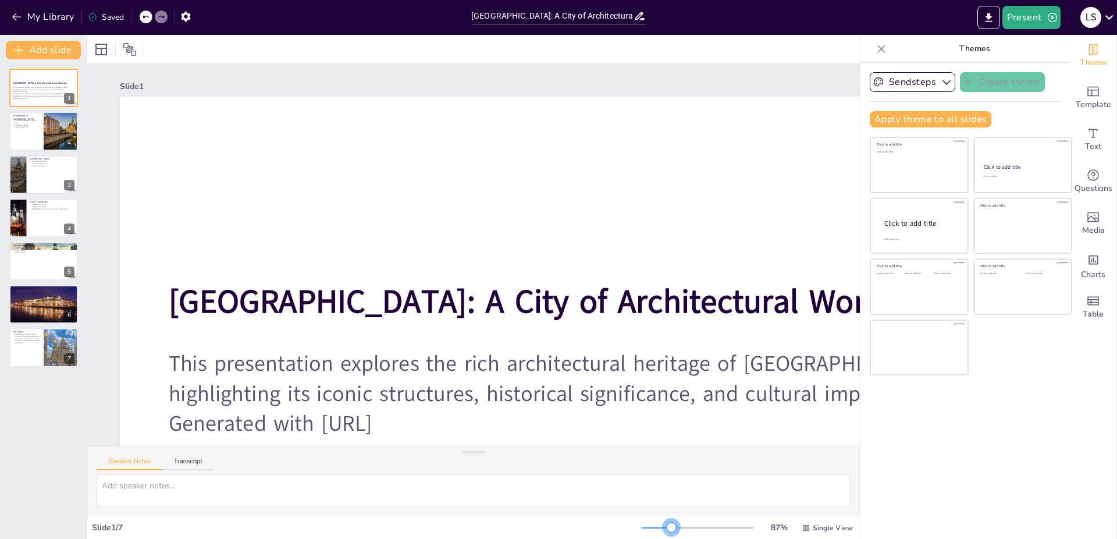
click at [662, 530] on div at bounding box center [698, 527] width 112 height 9
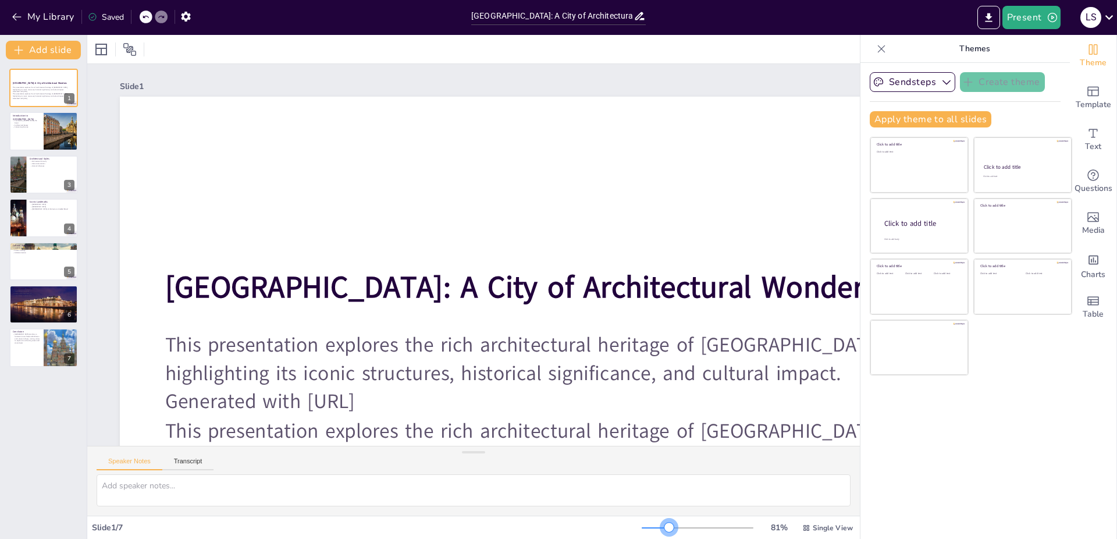
click at [664, 528] on div at bounding box center [668, 526] width 9 height 9
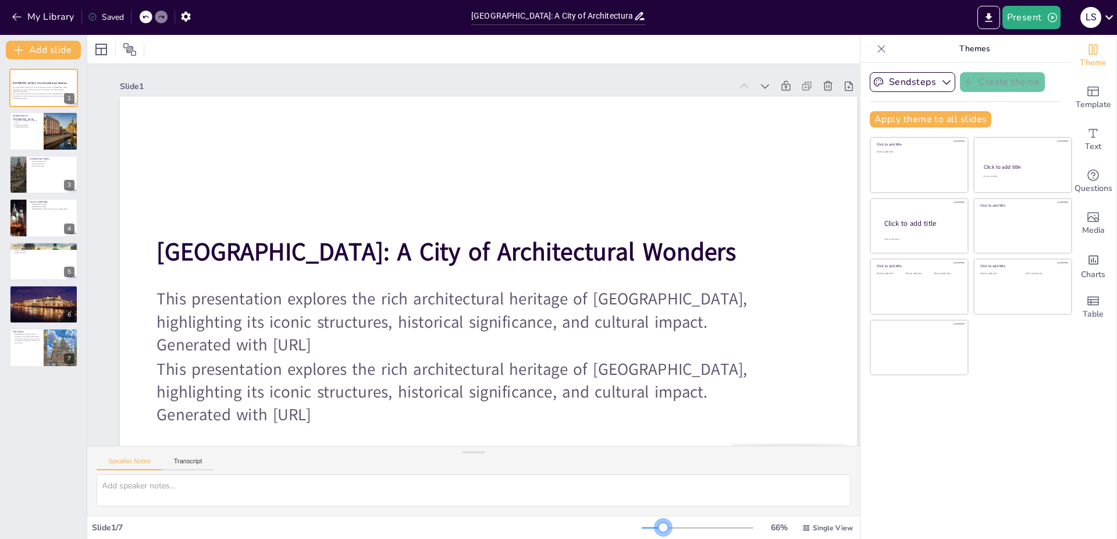
click at [654, 528] on div at bounding box center [698, 527] width 112 height 9
click at [658, 528] on div at bounding box center [662, 526] width 9 height 9
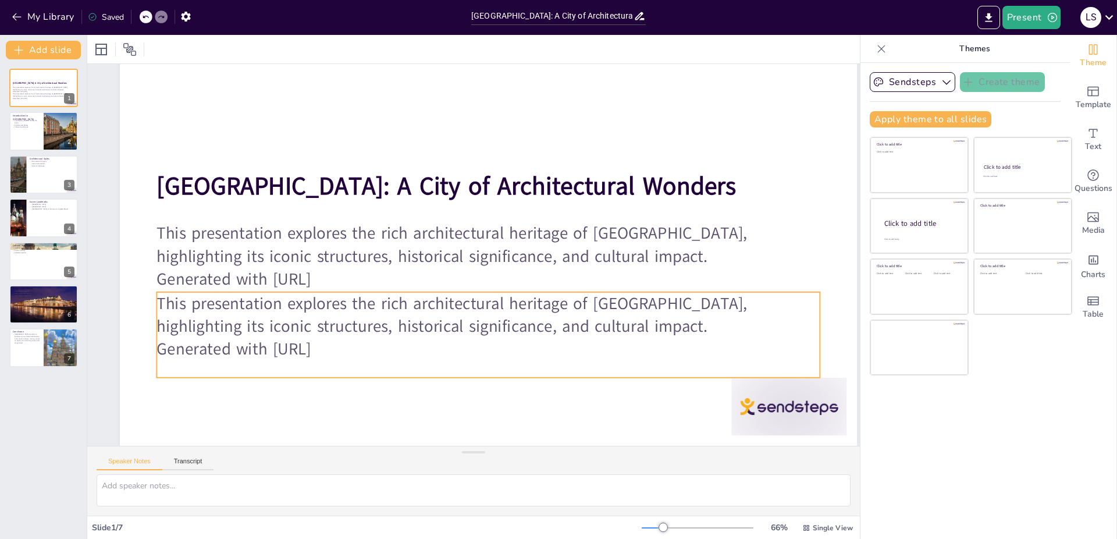
scroll to position [76, 0]
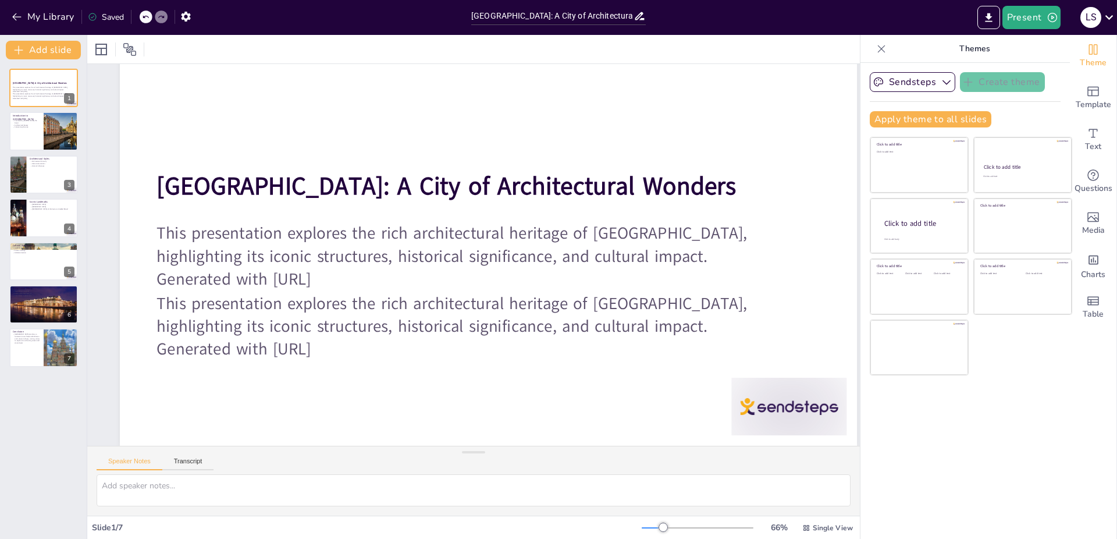
click at [642, 523] on div "66 % Single View" at bounding box center [748, 527] width 213 height 19
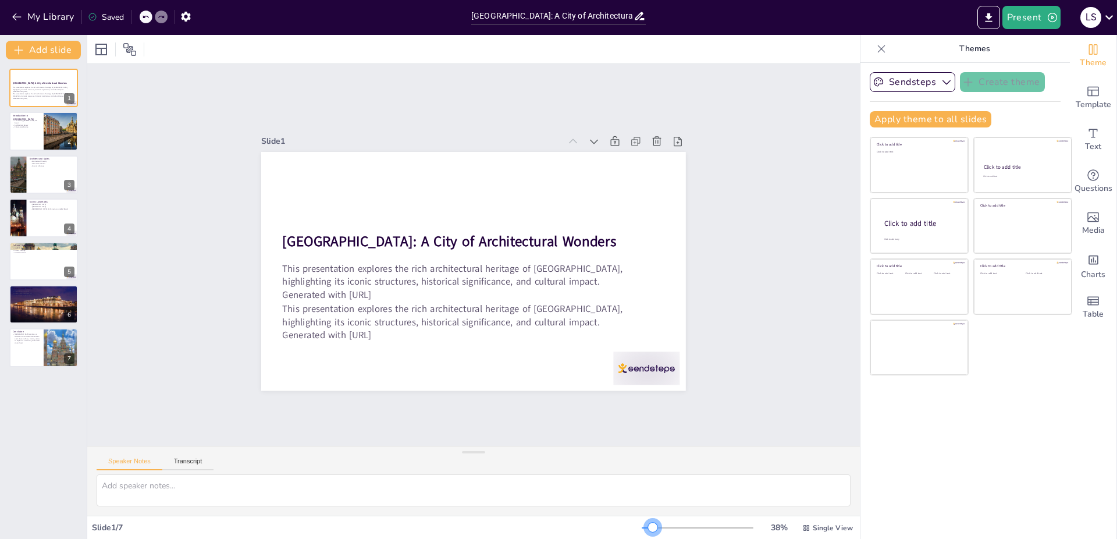
scroll to position [0, 0]
click at [643, 525] on div at bounding box center [698, 527] width 112 height 9
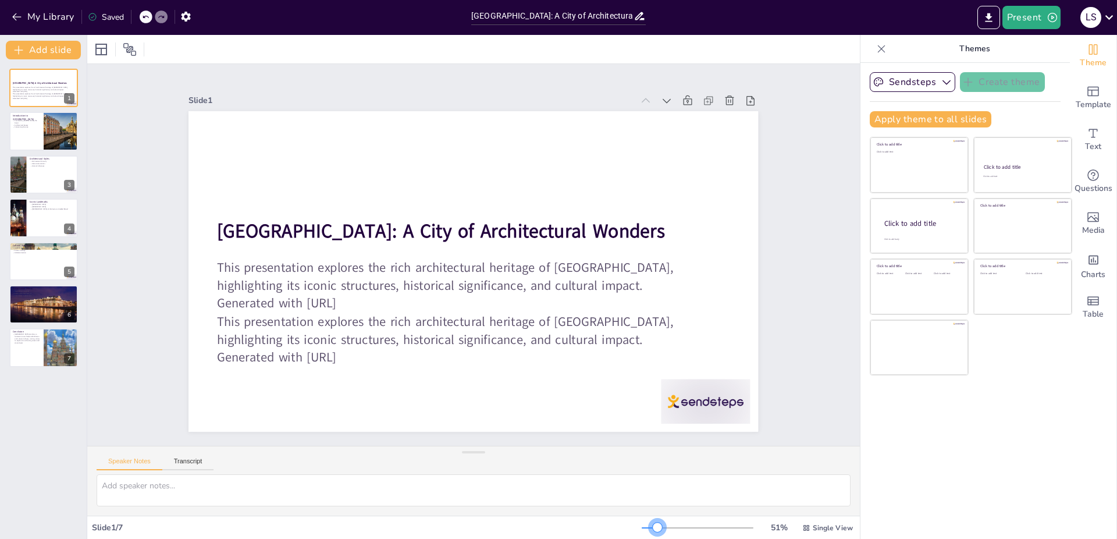
click at [648, 529] on div at bounding box center [698, 527] width 112 height 9
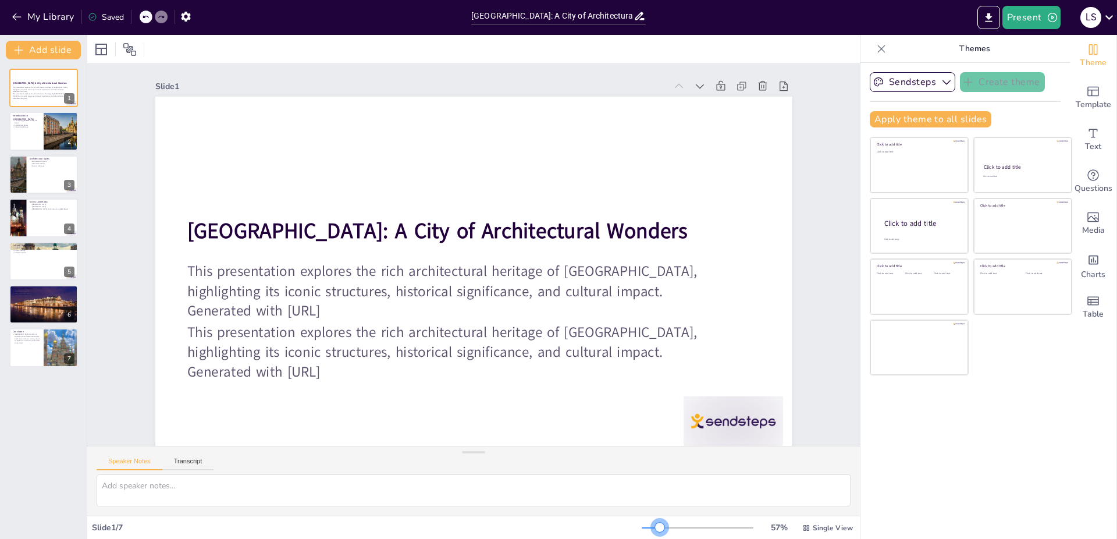
click at [651, 529] on div at bounding box center [698, 527] width 112 height 9
click at [26, 123] on div "Founded by Peter the Great Architectural beauty Cultural significance" at bounding box center [26, 123] width 28 height 9
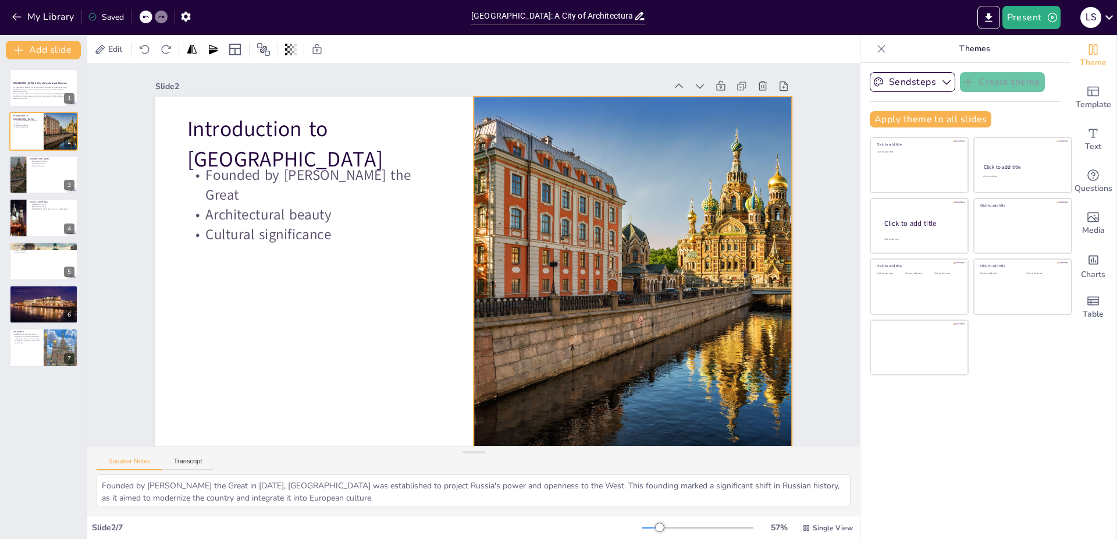
click at [526, 196] on div at bounding box center [420, 406] width 450 height 541
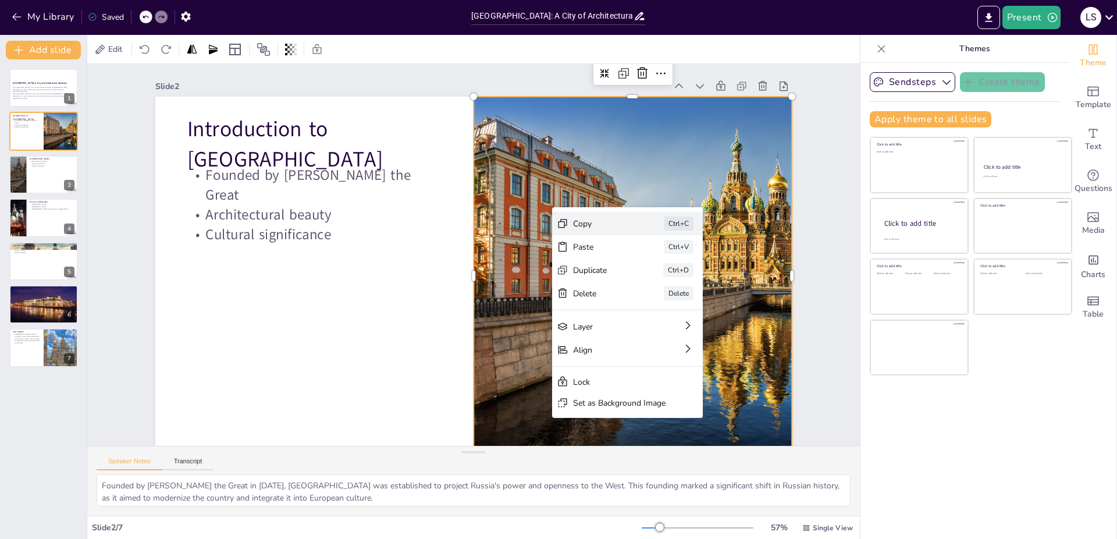
click at [590, 112] on div "Copy" at bounding box center [609, 84] width 38 height 56
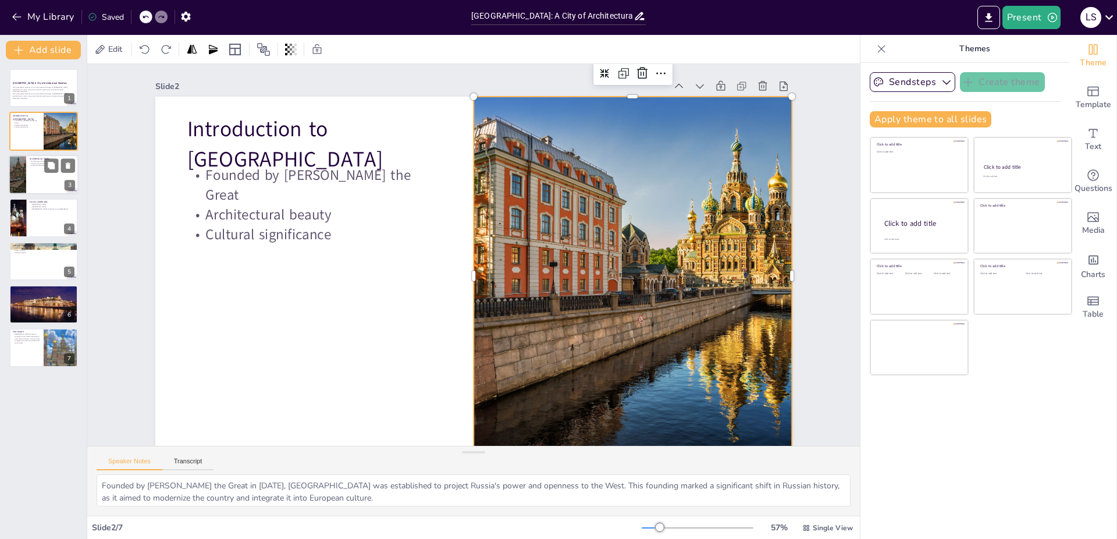
click at [32, 176] on div at bounding box center [44, 175] width 70 height 40
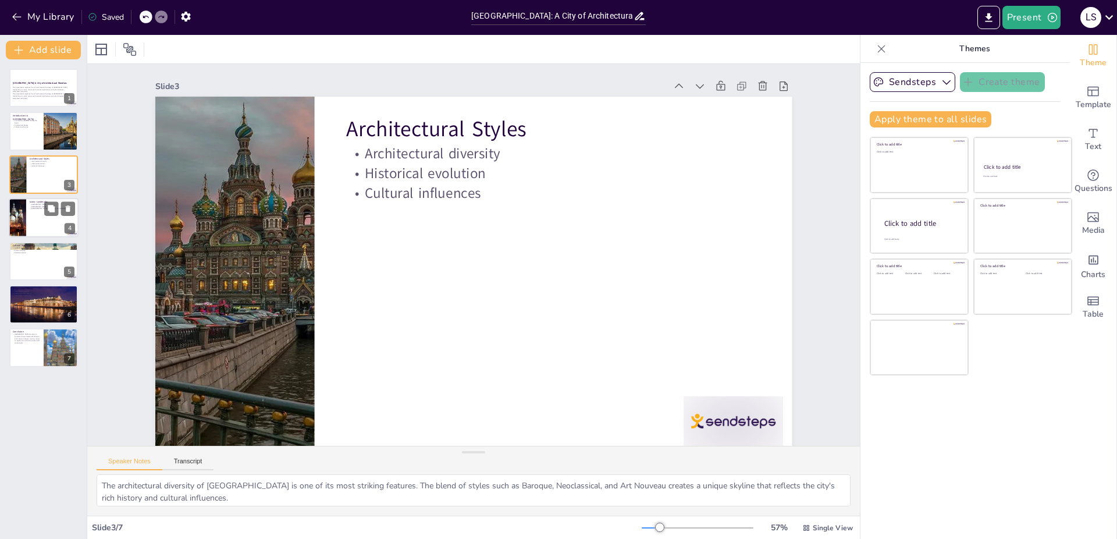
click at [39, 214] on div at bounding box center [44, 218] width 70 height 40
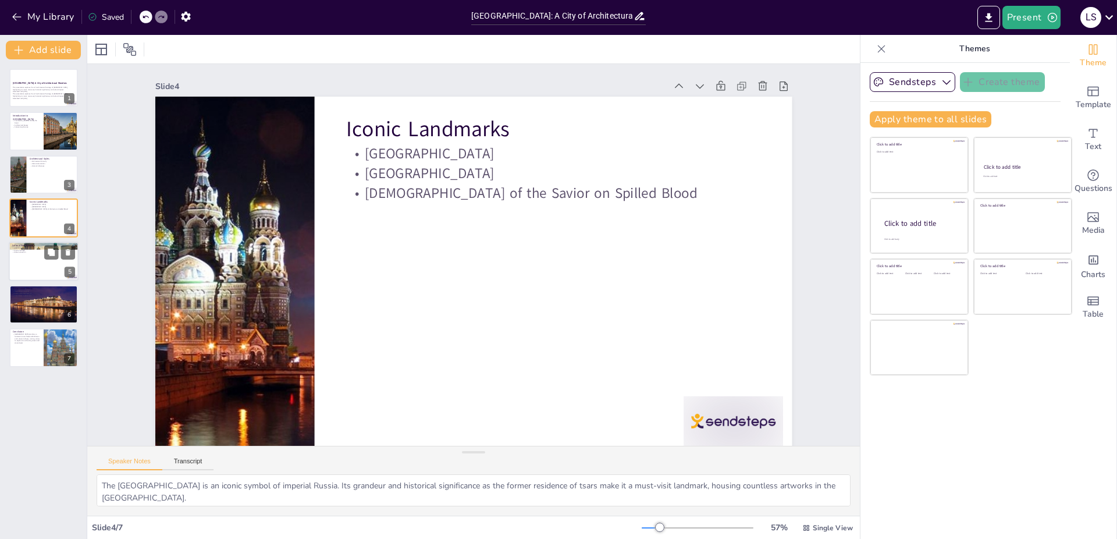
click at [24, 260] on div at bounding box center [44, 261] width 70 height 40
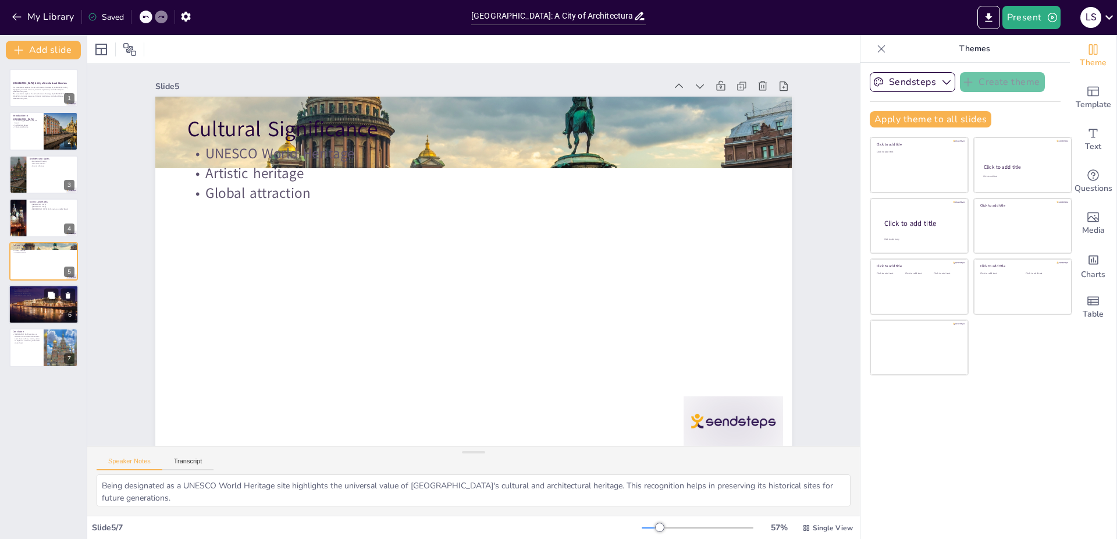
click at [40, 305] on div at bounding box center [43, 304] width 71 height 40
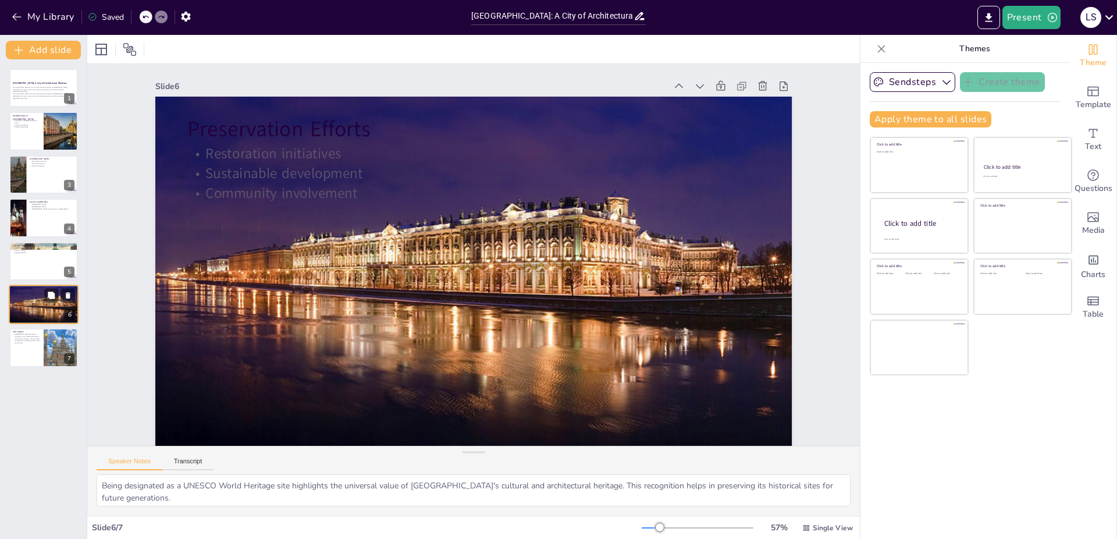
type textarea "Restoration initiatives in Saint-Petersburg focus on preserving the city's hist…"
click at [38, 338] on p "Saint-Petersburg stands as a testament to architectural brilliance and cultural…" at bounding box center [26, 338] width 28 height 11
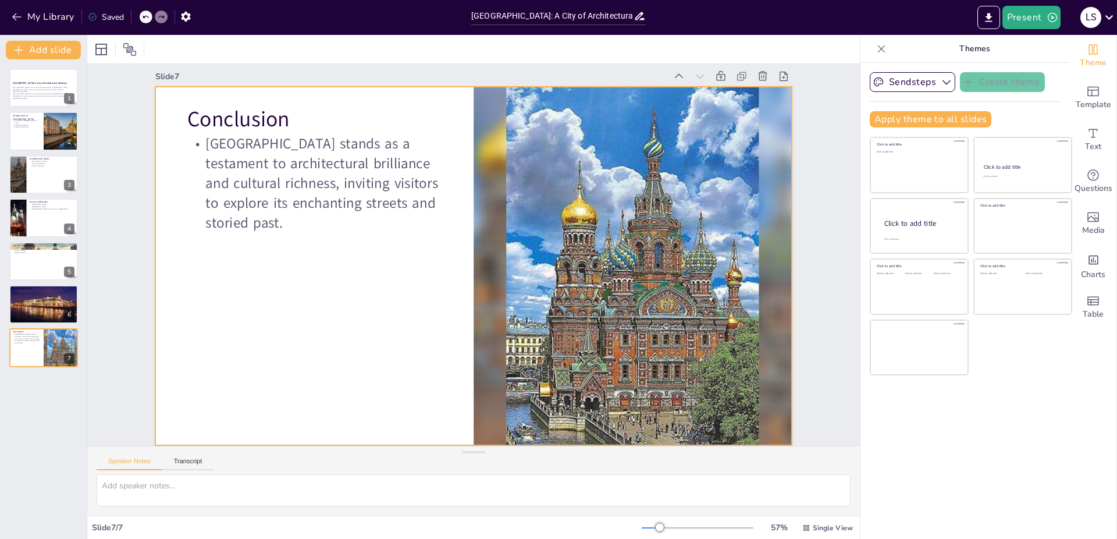
scroll to position [19, 0]
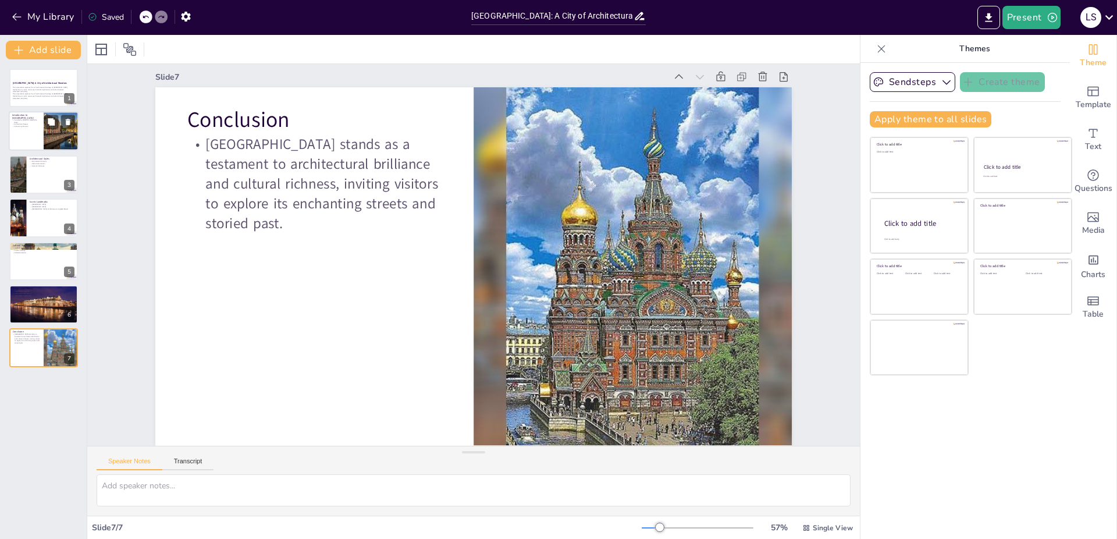
click at [38, 141] on div at bounding box center [44, 132] width 70 height 40
type textarea "Founded by Peter the Great in 1703, Saint-Petersburg was established to project…"
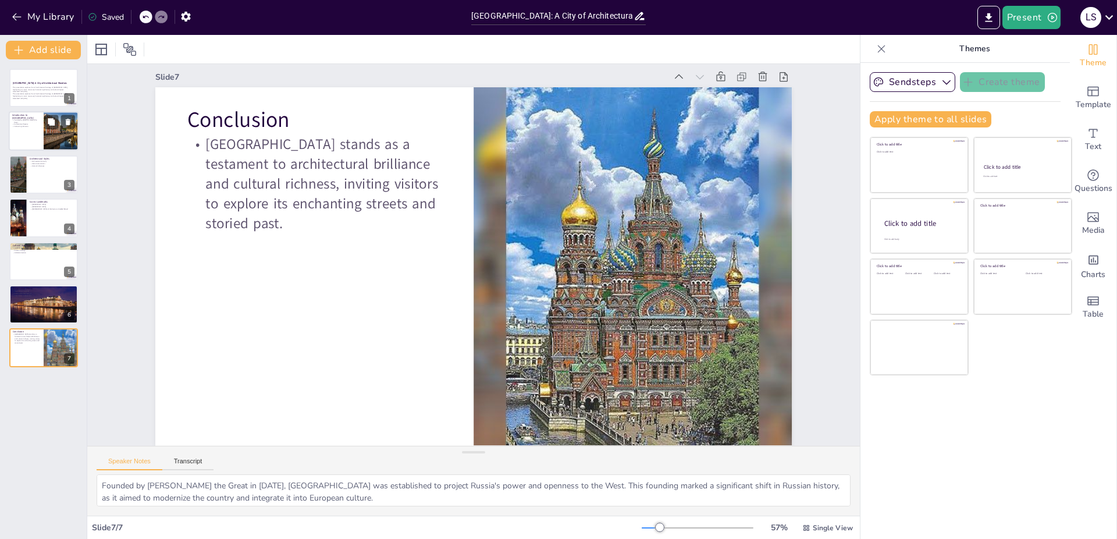
scroll to position [0, 0]
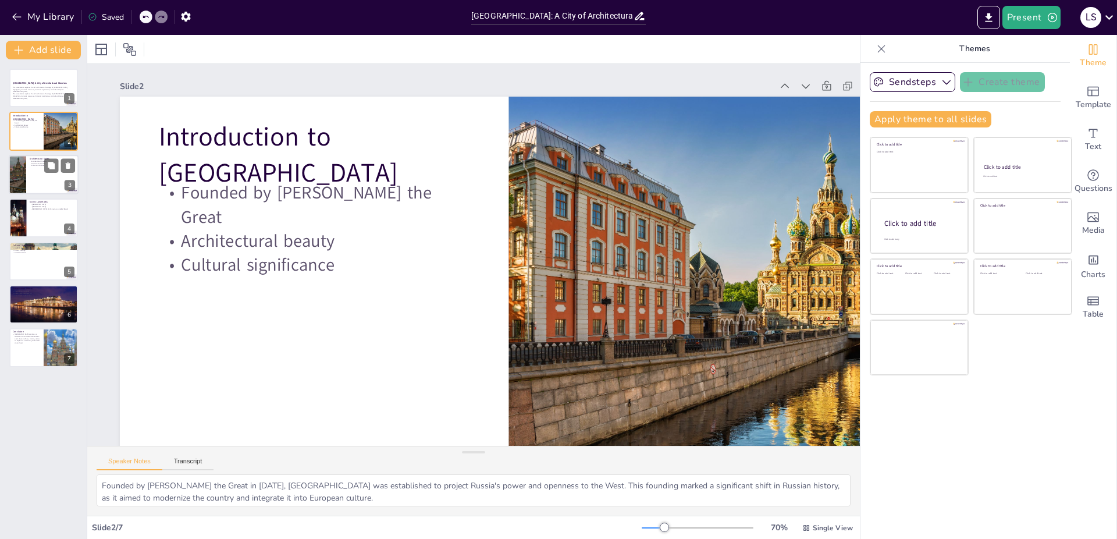
click at [29, 176] on div at bounding box center [44, 175] width 70 height 40
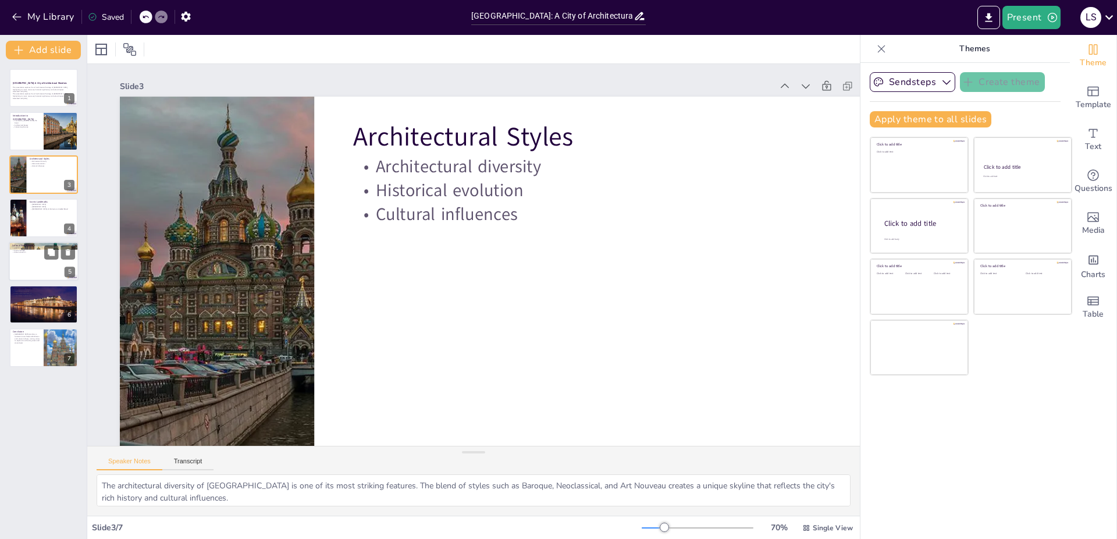
click at [29, 245] on p "Cultural Significance" at bounding box center [43, 244] width 63 height 3
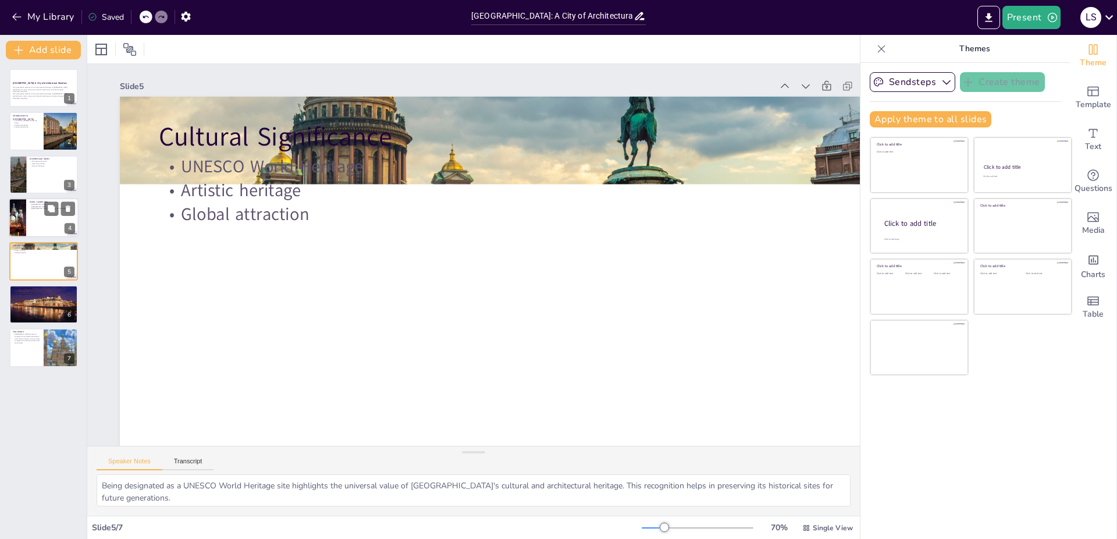
click at [28, 236] on div at bounding box center [44, 218] width 70 height 40
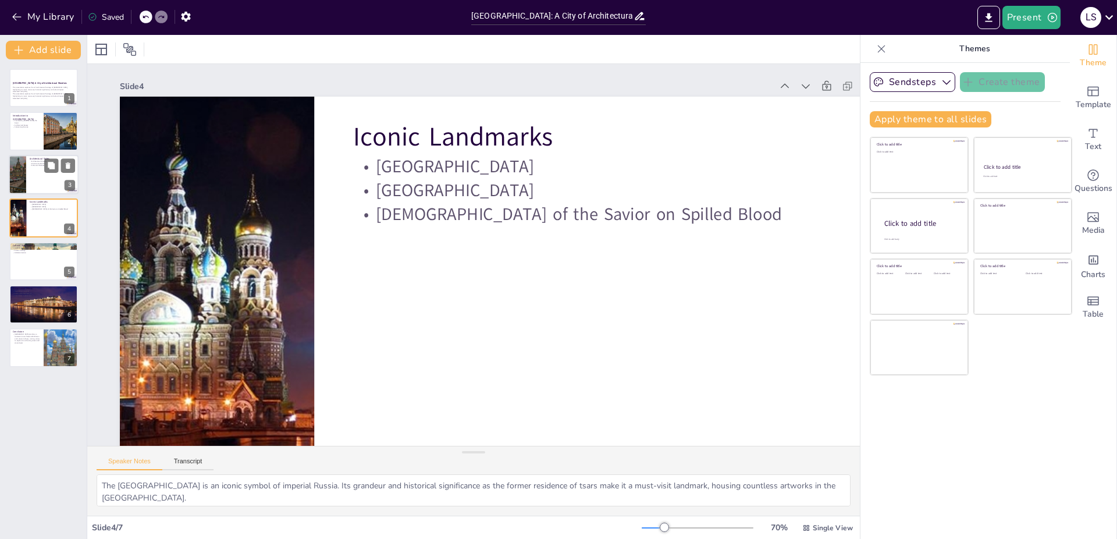
click at [34, 175] on div at bounding box center [44, 175] width 70 height 40
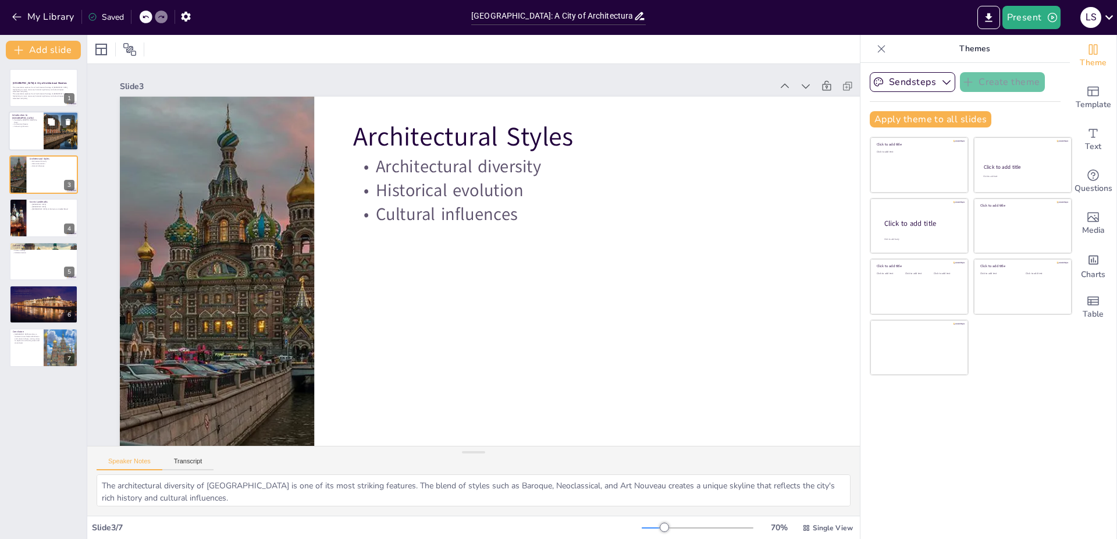
click at [35, 133] on div at bounding box center [44, 132] width 70 height 40
type textarea "Founded by Peter the Great in 1703, Saint-Petersburg was established to project…"
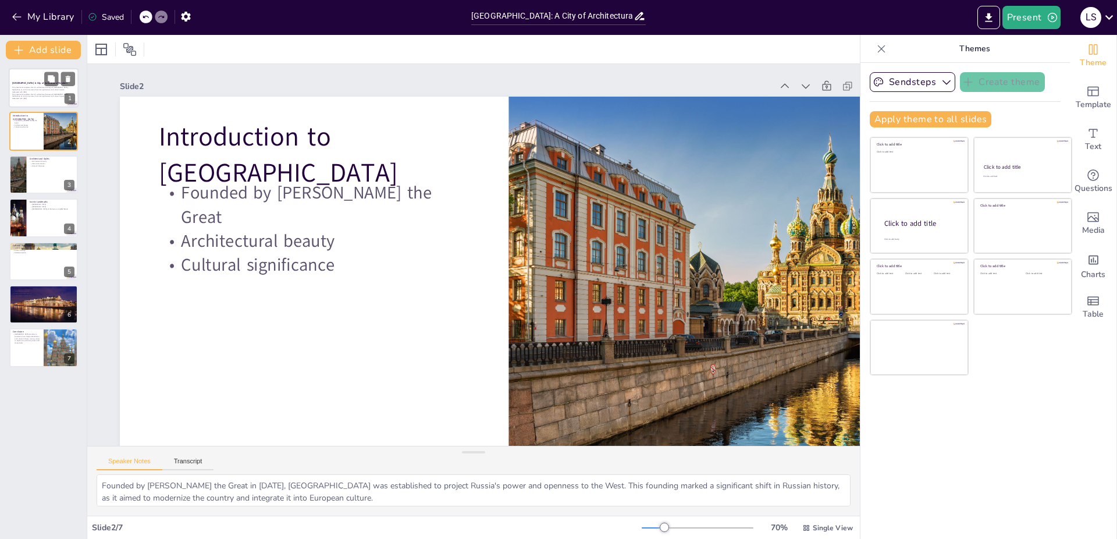
click at [43, 90] on p "This presentation explores the rich architectural heritage of Saint-Petersburg,…" at bounding box center [43, 88] width 63 height 4
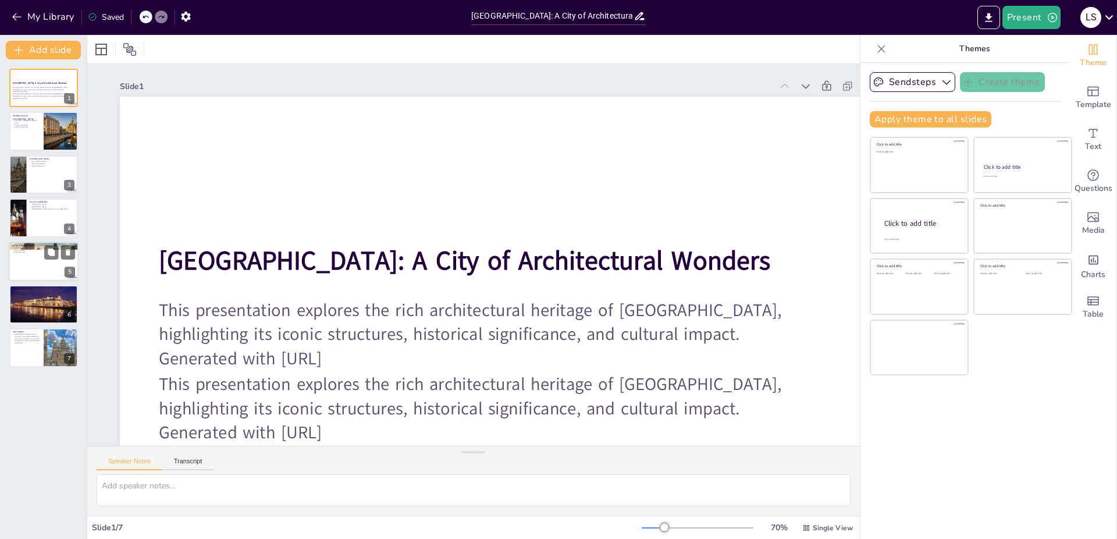
click at [36, 275] on div at bounding box center [44, 261] width 70 height 40
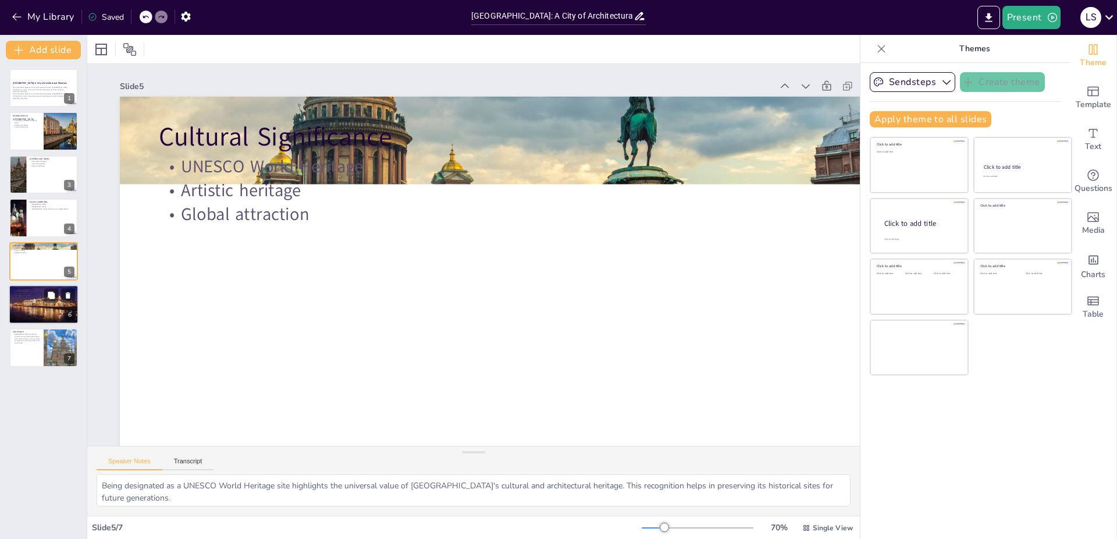
click at [34, 308] on div at bounding box center [43, 304] width 71 height 40
type textarea "Restoration initiatives in Saint-Petersburg focus on preserving the city's hist…"
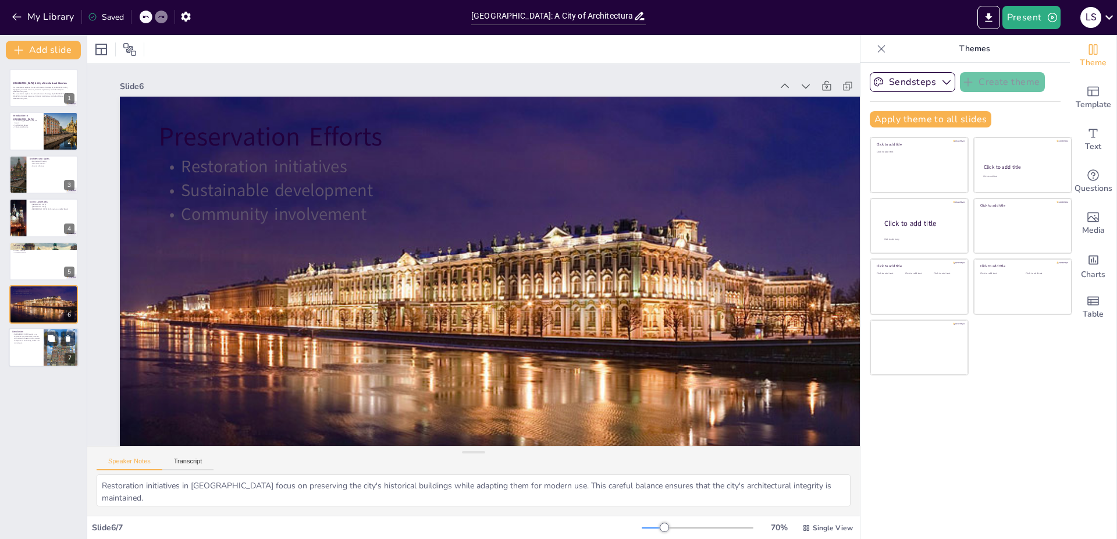
click at [59, 355] on div at bounding box center [61, 348] width 58 height 40
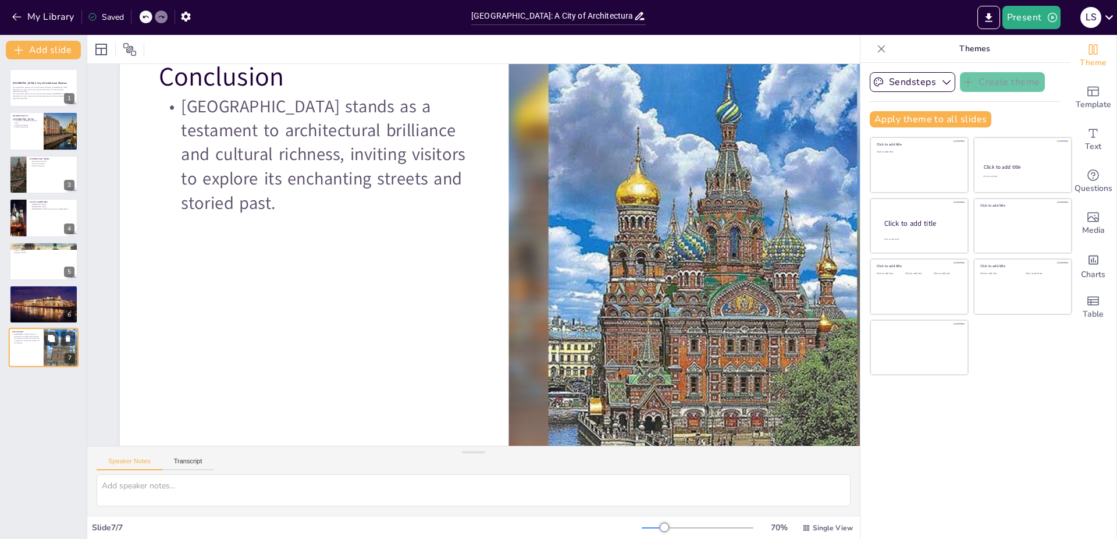
scroll to position [60, 0]
click at [46, 308] on div at bounding box center [43, 304] width 71 height 40
type textarea "Restoration initiatives in Saint-Petersburg focus on preserving the city's hist…"
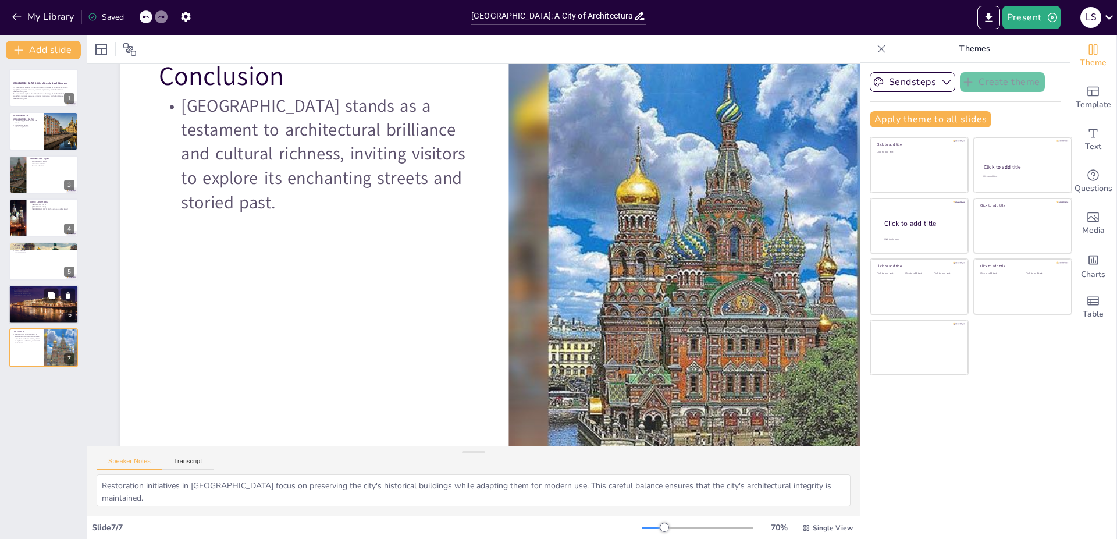
scroll to position [0, 0]
